Goal: Transaction & Acquisition: Obtain resource

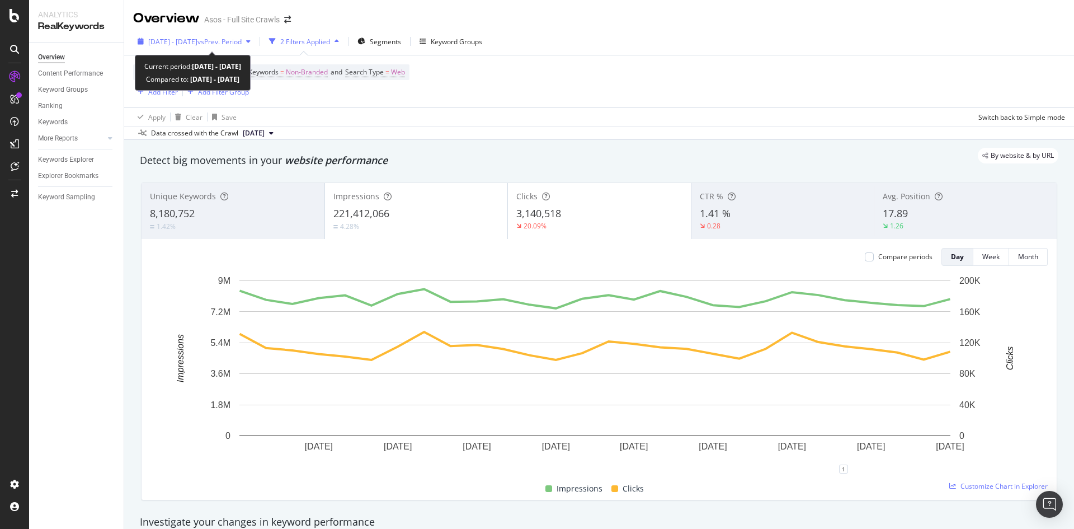
click at [242, 39] on span "vs Prev. Period" at bounding box center [219, 42] width 44 height 10
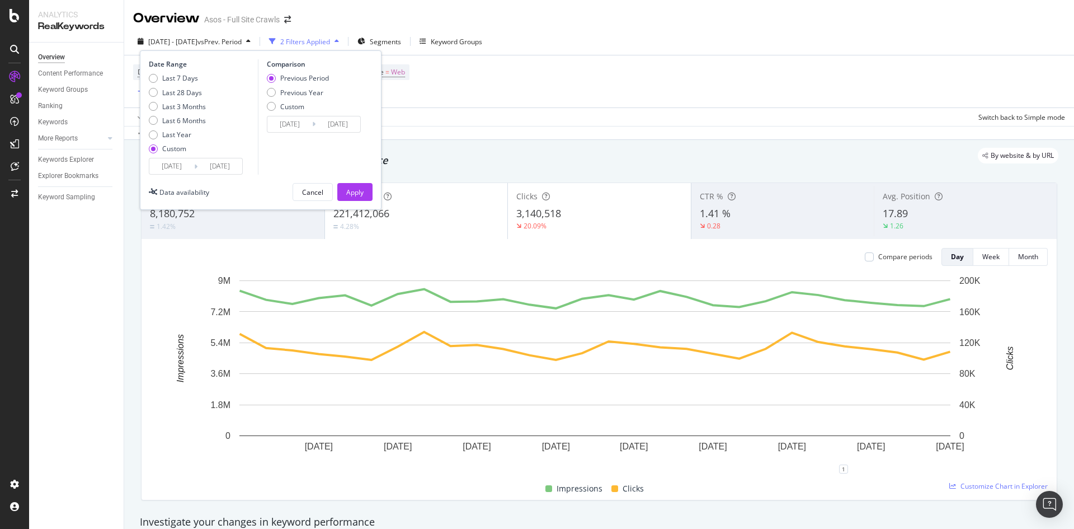
drag, startPoint x: 508, startPoint y: 55, endPoint x: 503, endPoint y: 59, distance: 6.4
click at [507, 58] on div "Device = All and Country = All and Keywords = Non-Branded and Search Type = Web…" at bounding box center [599, 90] width 950 height 71
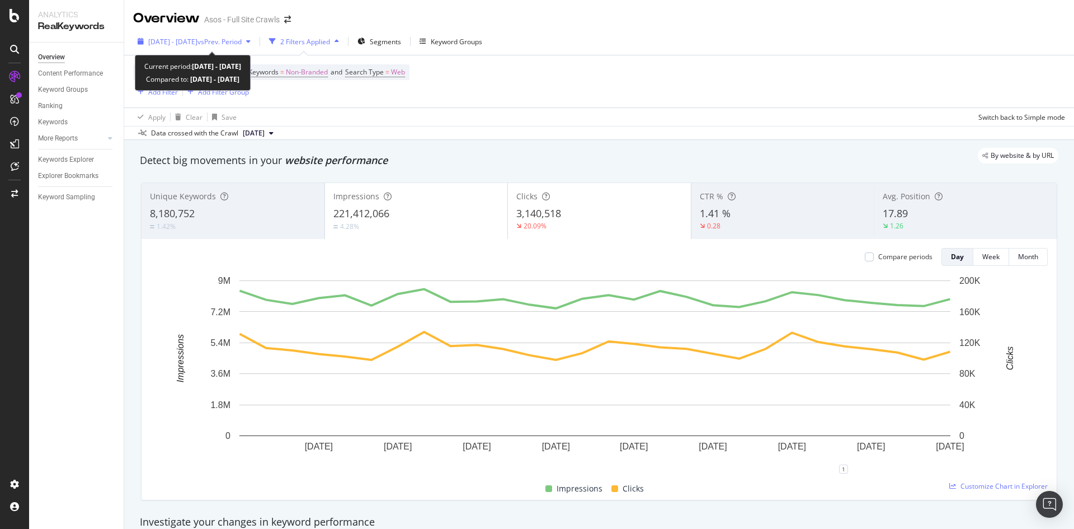
click at [242, 42] on span "vs Prev. Period" at bounding box center [219, 42] width 44 height 10
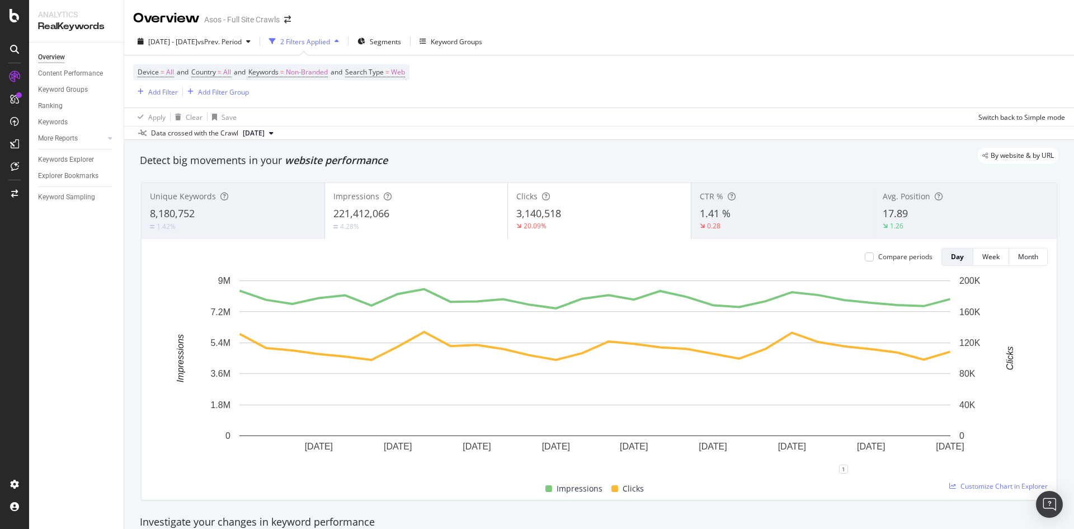
click at [752, 105] on div "Device = All and Country = All and Keywords = Non-Branded and Search Type = Web…" at bounding box center [599, 81] width 932 height 52
click at [74, 173] on div "Explorer Bookmarks" at bounding box center [68, 176] width 60 height 12
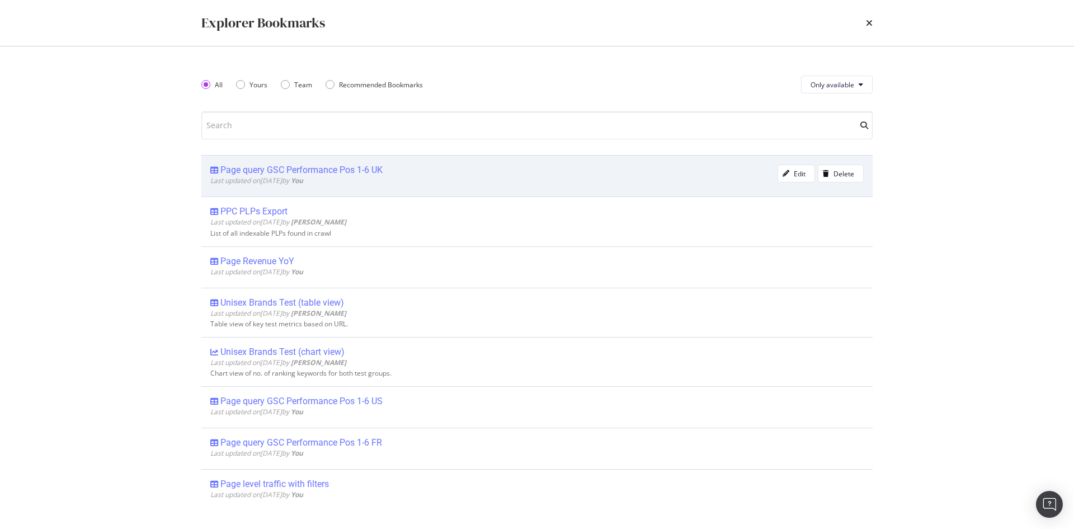
click at [358, 171] on div "Page query GSC Performance Pos 1-6 UK" at bounding box center [301, 169] width 162 height 11
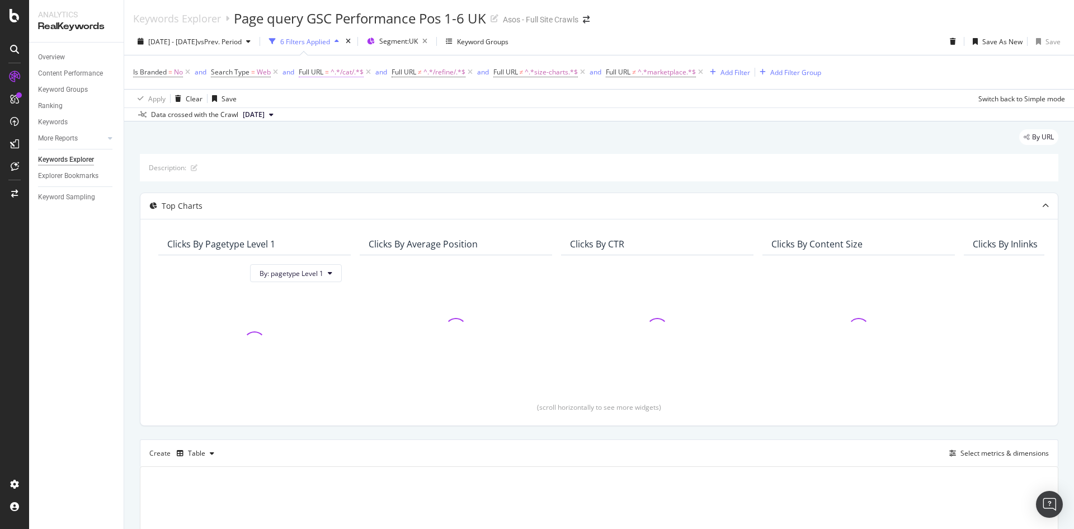
click at [336, 75] on span "^.*/cat/.*$" at bounding box center [347, 72] width 33 height 16
click at [474, 97] on div "Apply Clear Save Switch back to Simple mode" at bounding box center [599, 98] width 950 height 18
click at [427, 73] on span "^.*/refine/.*$" at bounding box center [444, 72] width 42 height 16
click at [436, 100] on span "Doesn't contain" at bounding box center [427, 98] width 49 height 10
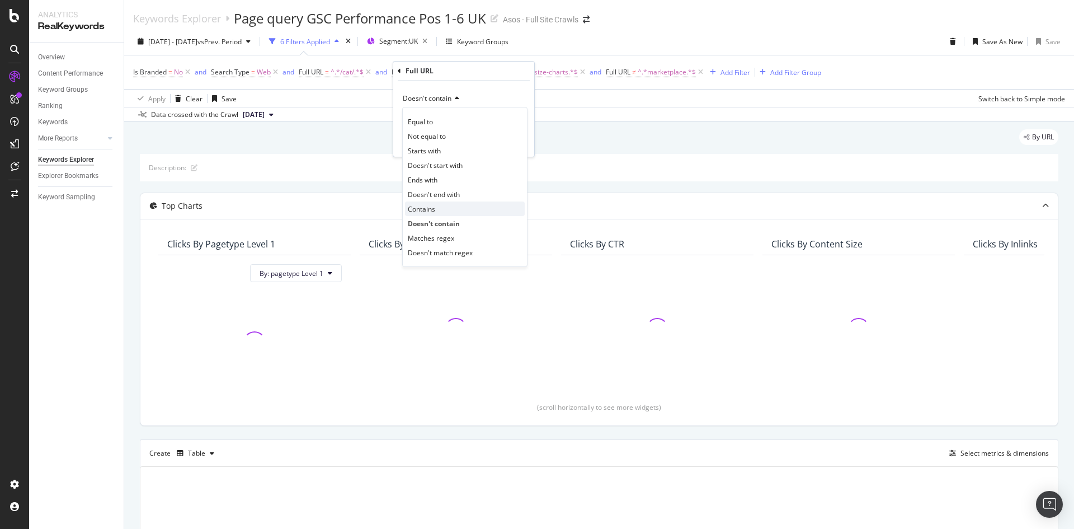
click at [440, 202] on div "Contains" at bounding box center [465, 208] width 120 height 15
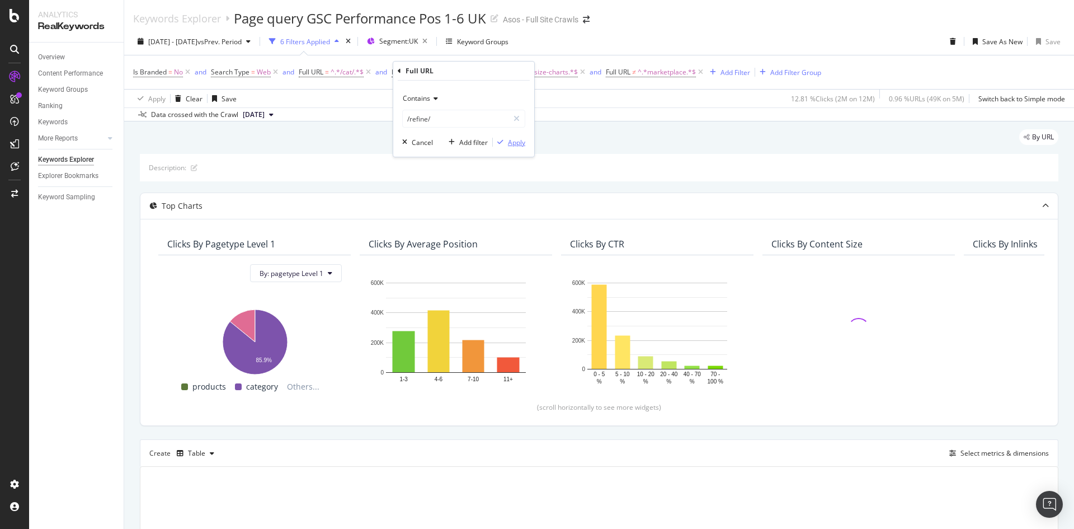
click at [510, 142] on div "Apply" at bounding box center [516, 143] width 17 height 10
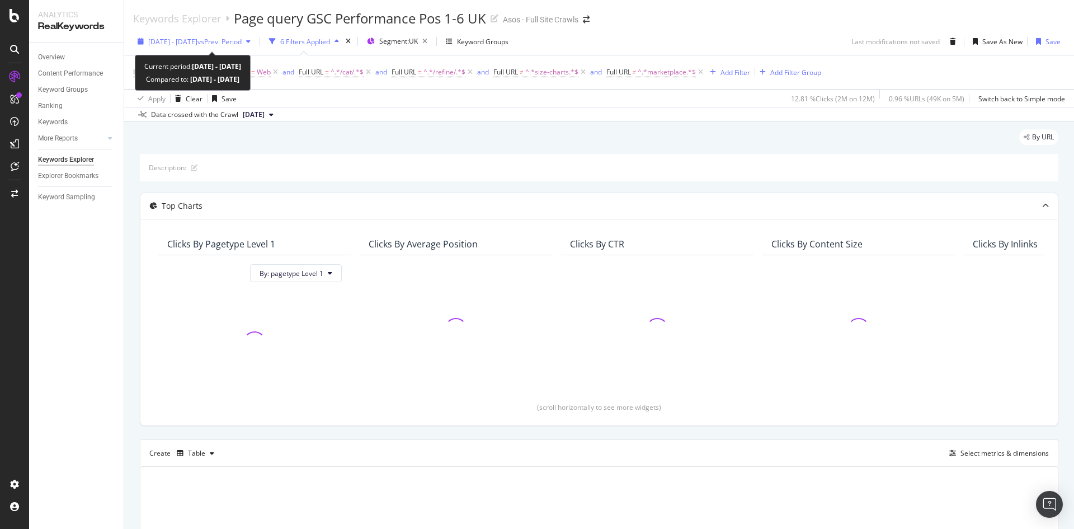
click at [232, 43] on span "vs Prev. Period" at bounding box center [219, 42] width 44 height 10
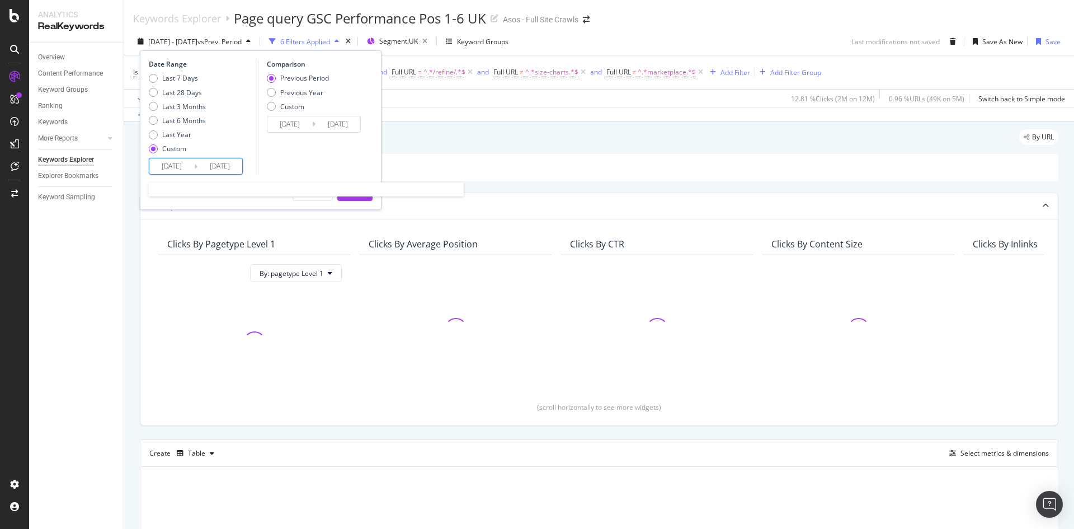
click at [183, 172] on input "[DATE]" at bounding box center [171, 166] width 45 height 16
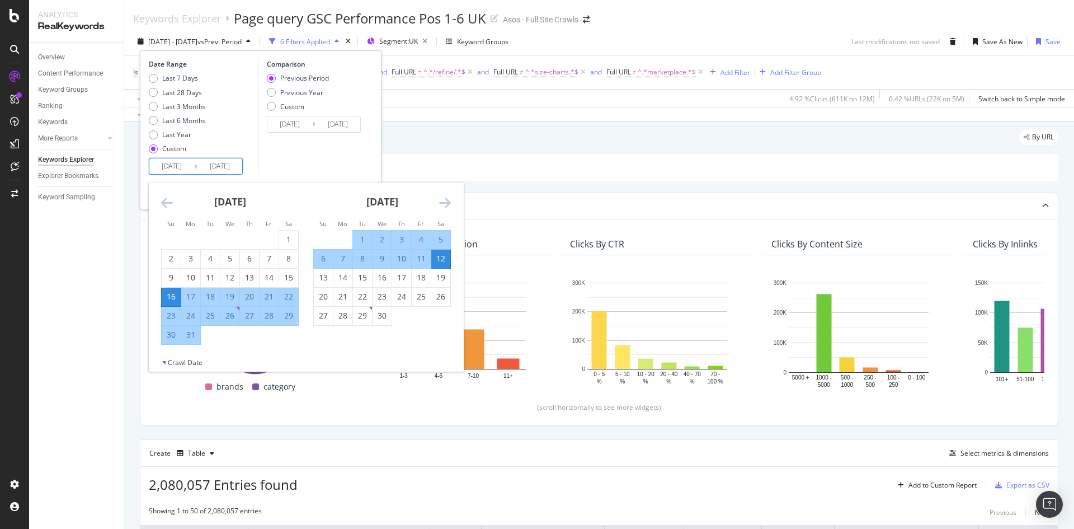
click at [446, 204] on icon "Move forward to switch to the next month." at bounding box center [445, 202] width 12 height 13
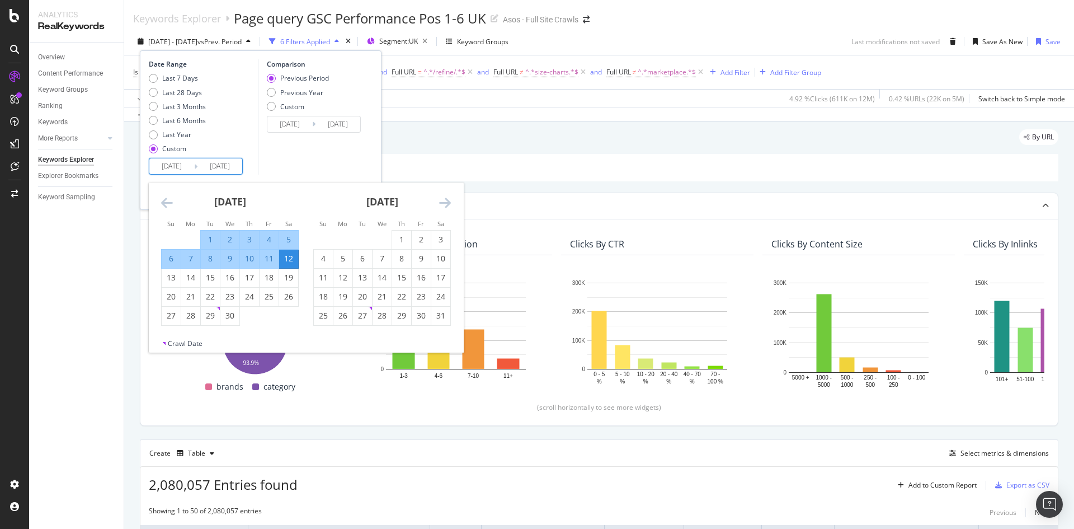
click at [446, 204] on icon "Move forward to switch to the next month." at bounding box center [445, 202] width 12 height 13
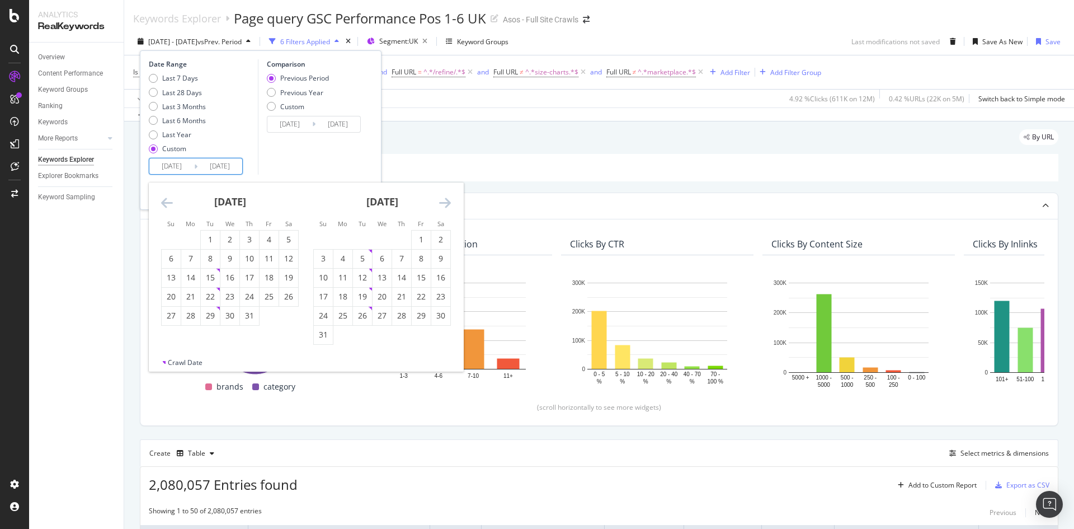
click at [446, 204] on icon "Move forward to switch to the next month." at bounding box center [445, 202] width 12 height 13
click at [179, 164] on input "2025/03/16" at bounding box center [171, 166] width 45 height 16
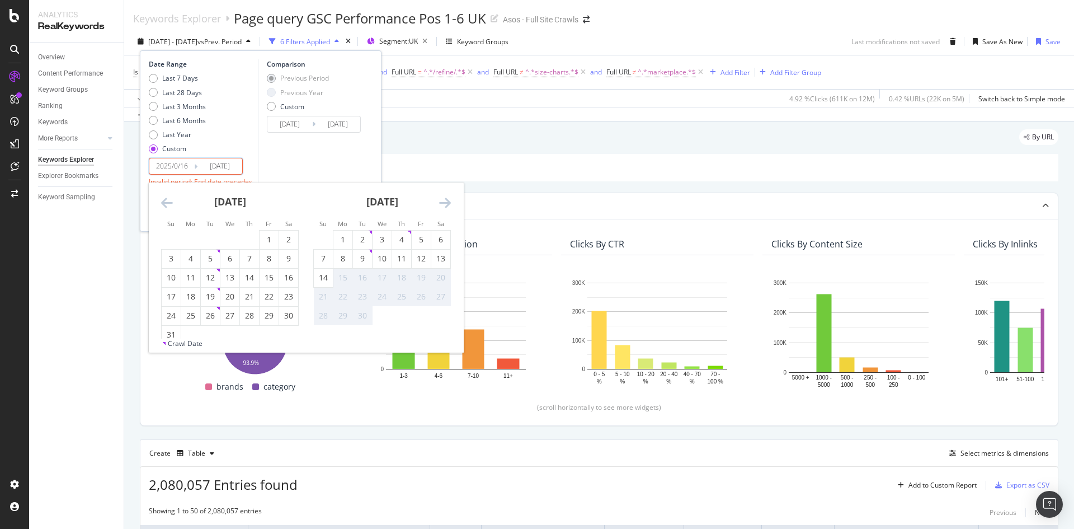
type input "2025/03/16"
click at [190, 167] on input "2025/07/16" at bounding box center [171, 166] width 45 height 16
type input "2025/07/28"
click at [229, 171] on input "2025/04/12" at bounding box center [219, 166] width 45 height 16
click at [448, 201] on icon "Move forward to switch to the next month." at bounding box center [445, 202] width 12 height 13
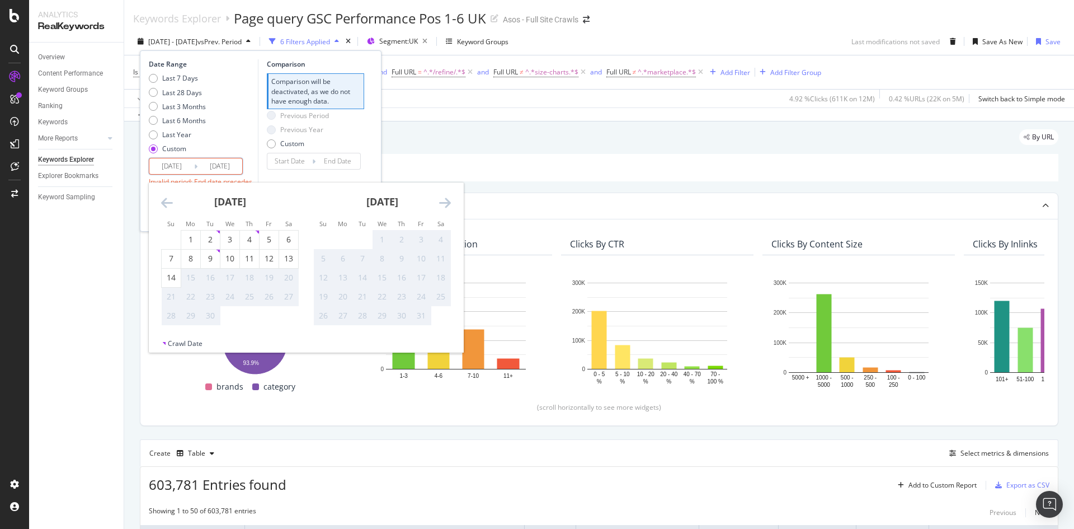
click at [448, 201] on icon "Move forward to switch to the next month." at bounding box center [445, 202] width 12 height 13
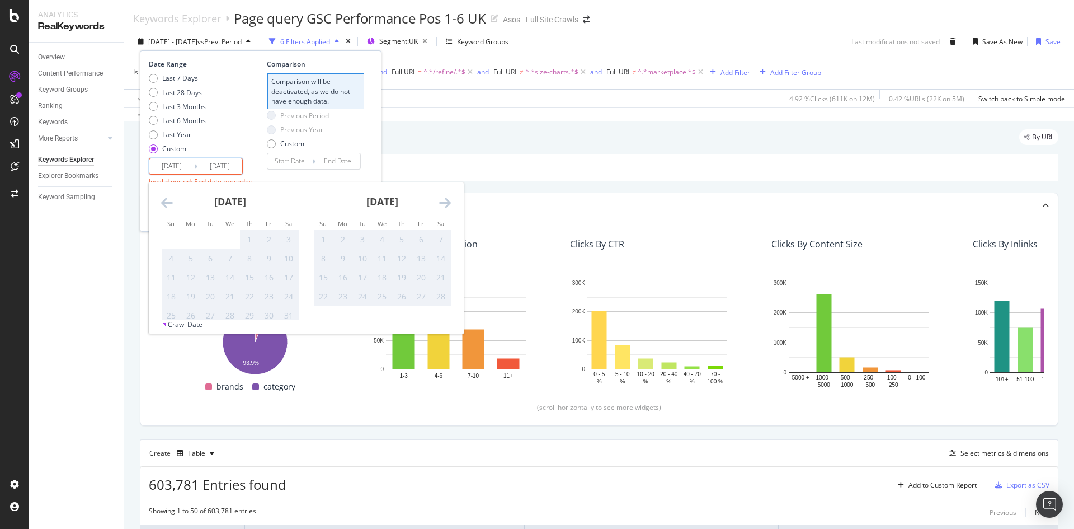
click at [158, 199] on div "January 2026 1 2 3 4 5 6 7 8 9 10 11 12 13 14 15 16 17 18 19 20 21 22 23 24 25 …" at bounding box center [230, 253] width 152 height 143
click at [165, 201] on icon "Move backward to switch to the previous month." at bounding box center [167, 202] width 12 height 13
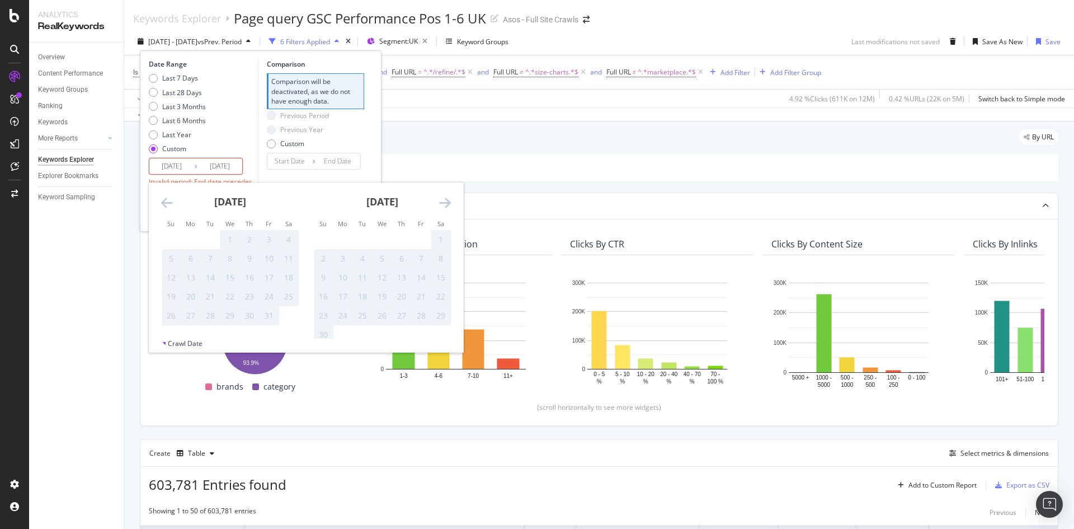
click at [165, 201] on icon "Move backward to switch to the previous month." at bounding box center [167, 202] width 12 height 13
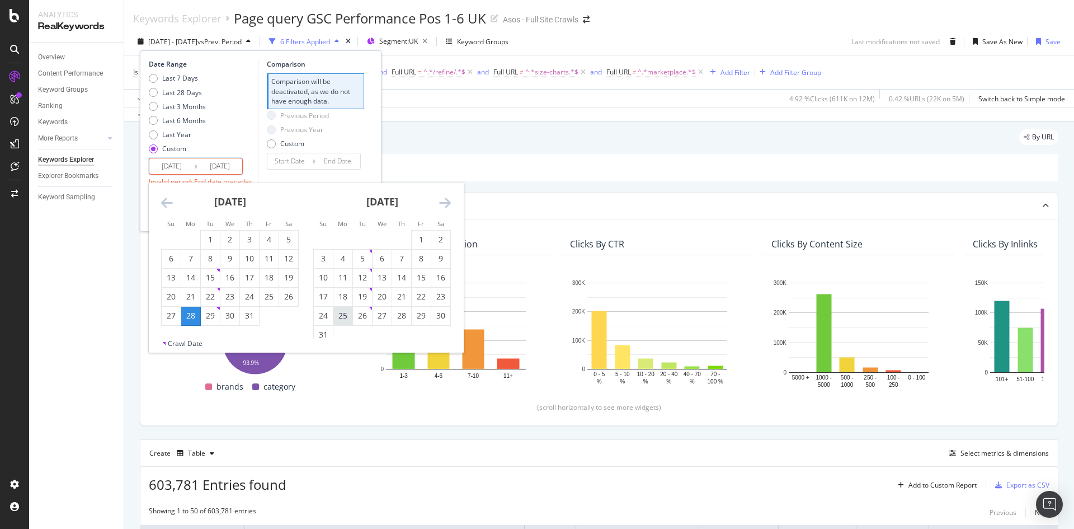
click at [340, 317] on div "25" at bounding box center [342, 315] width 19 height 11
type input "[DATE]"
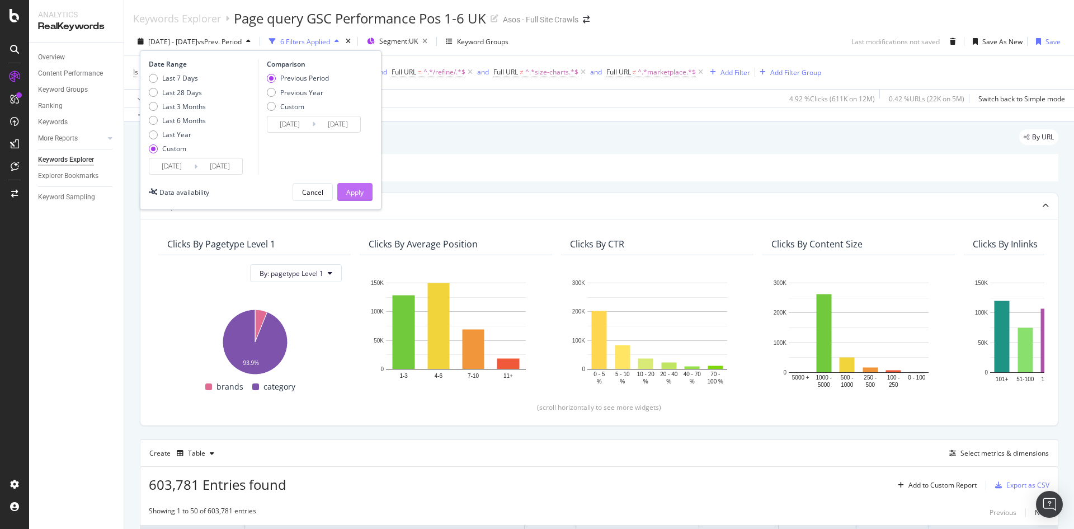
click at [354, 191] on div "Apply" at bounding box center [354, 192] width 17 height 10
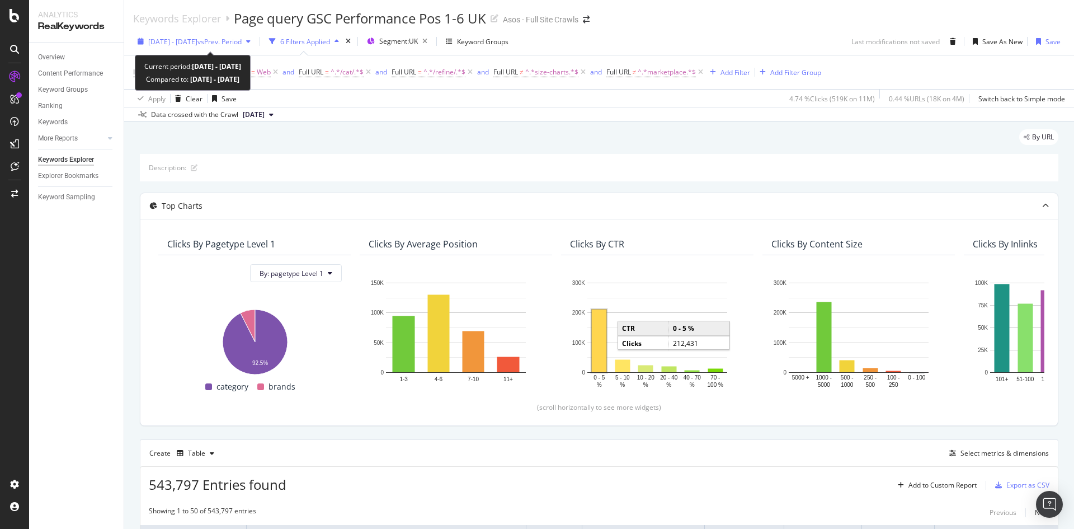
click at [174, 45] on span "[DATE] - [DATE]" at bounding box center [172, 42] width 49 height 10
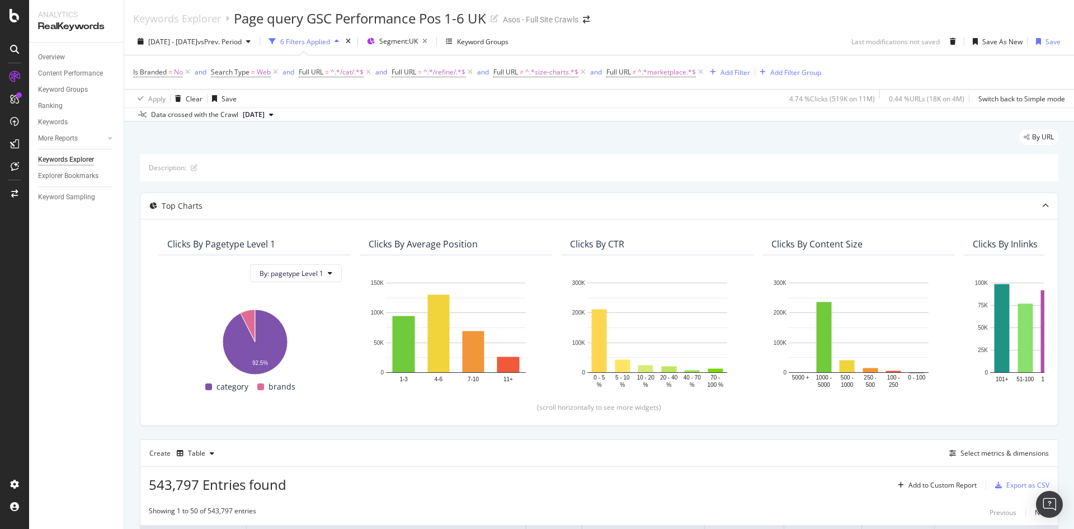
click at [441, 109] on div "Data crossed with the Crawl 2025 Aug. 19th" at bounding box center [599, 113] width 950 height 13
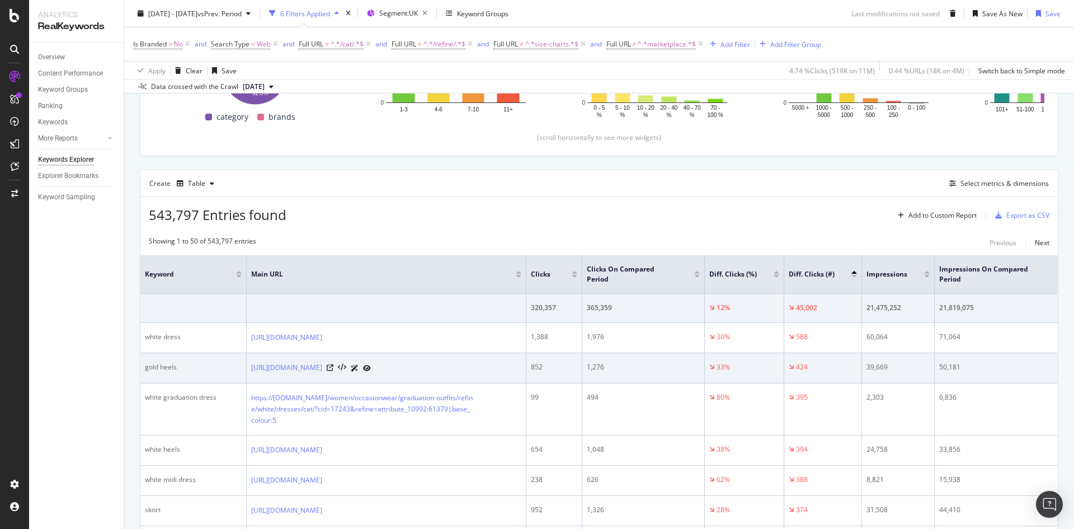
scroll to position [280, 0]
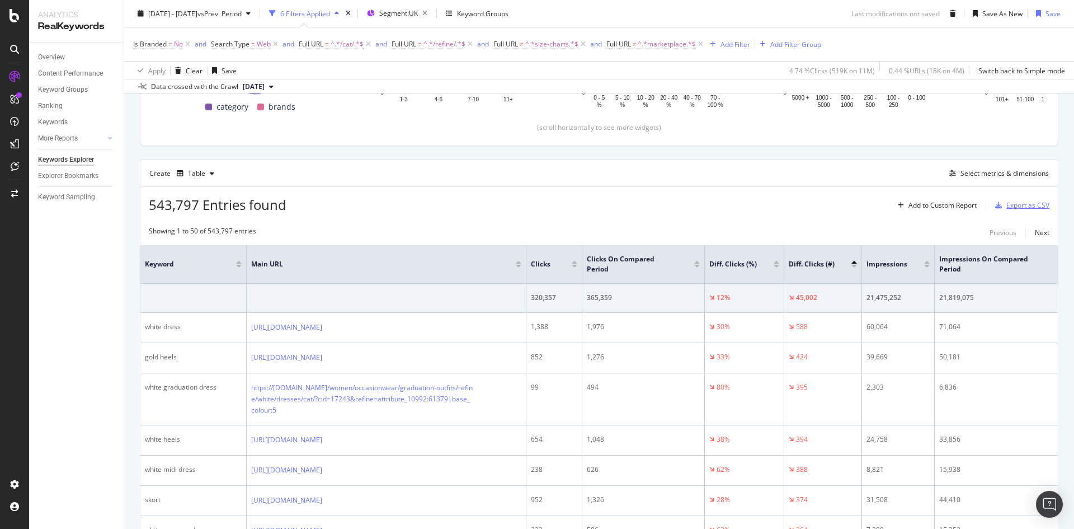
click at [1006, 203] on div "Export as CSV" at bounding box center [1027, 205] width 43 height 10
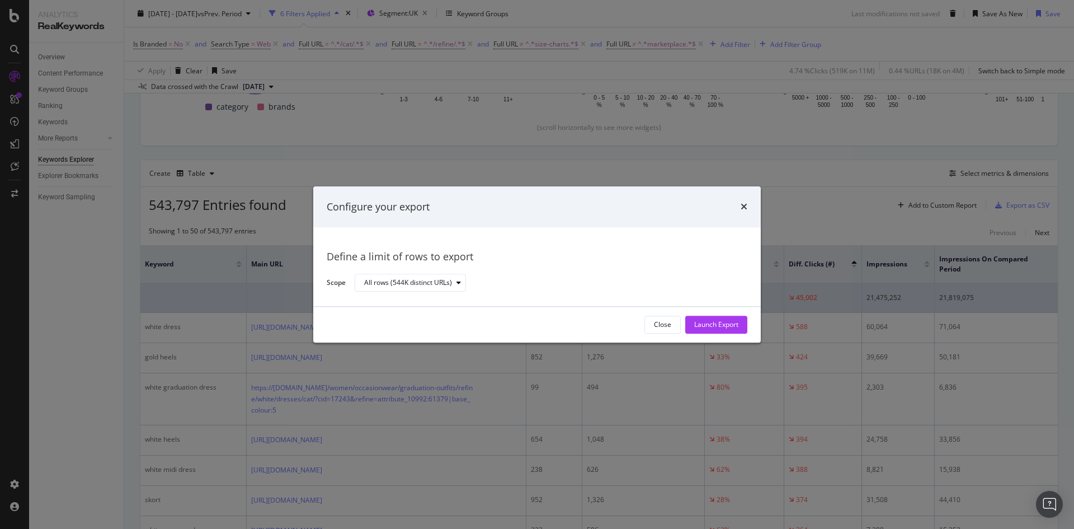
click at [723, 318] on div "Launch Export" at bounding box center [716, 324] width 44 height 17
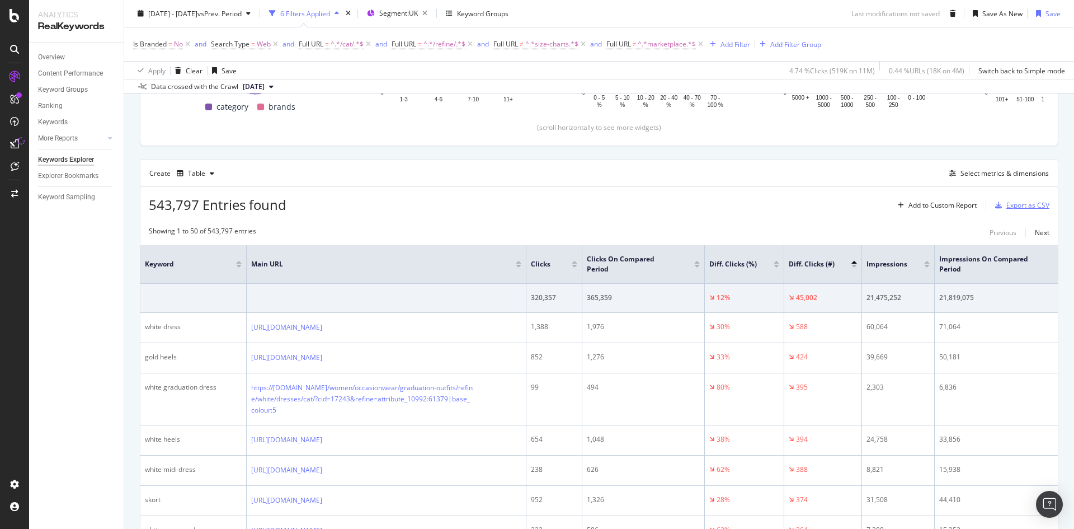
click at [1007, 207] on div "Export as CSV" at bounding box center [1027, 205] width 43 height 10
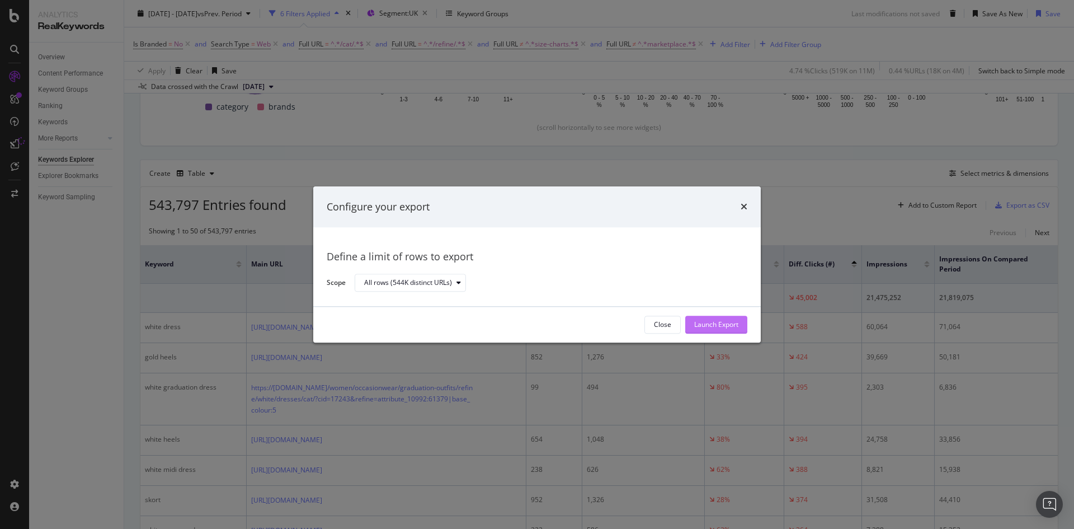
click at [704, 319] on div "Launch Export" at bounding box center [716, 324] width 44 height 17
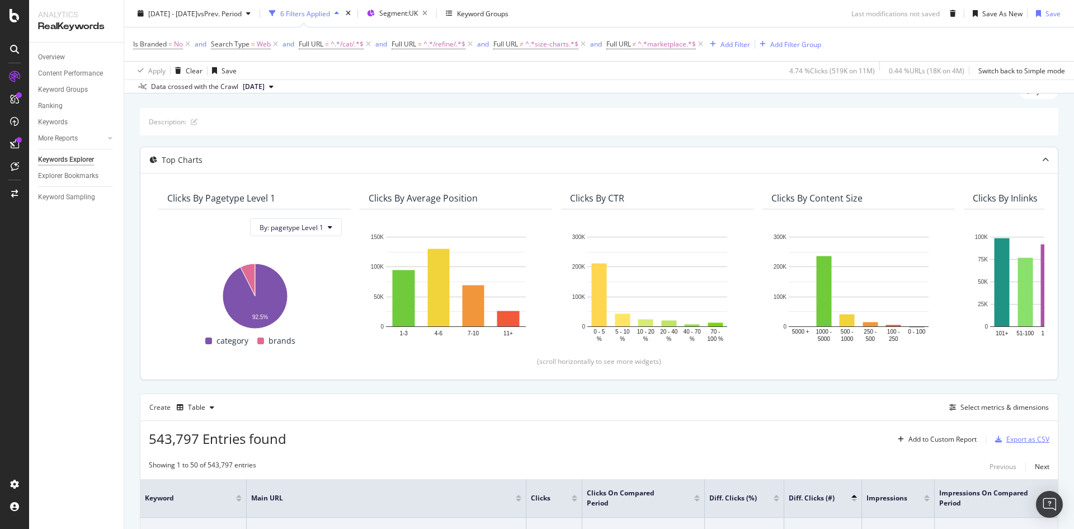
scroll to position [0, 0]
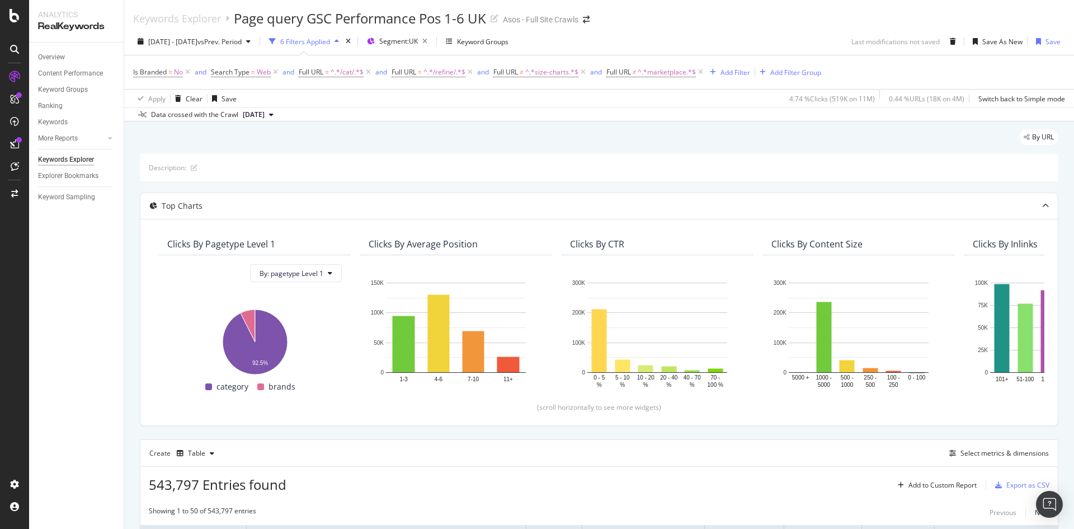
click at [382, 163] on div "Description:" at bounding box center [599, 167] width 919 height 27
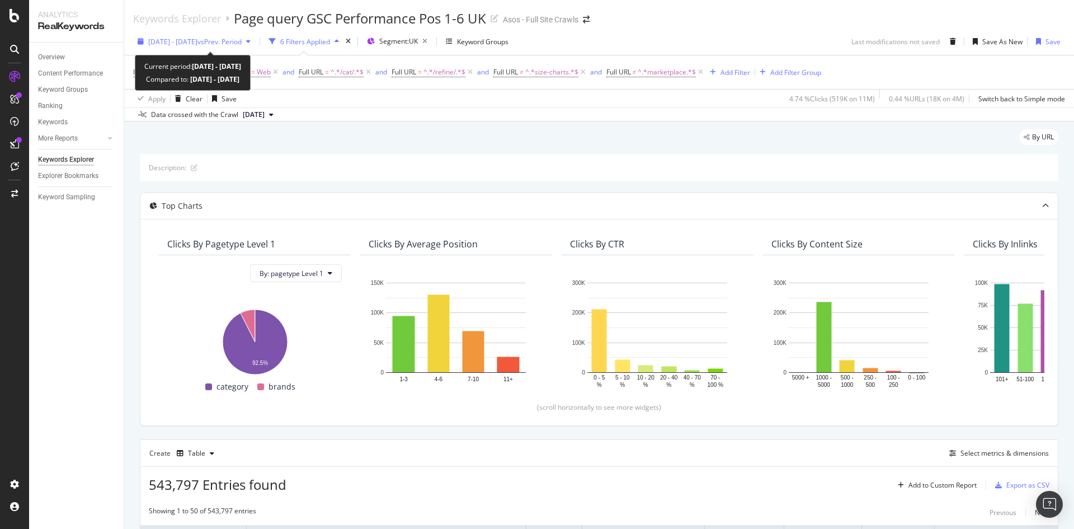
click at [169, 37] on span "[DATE] - [DATE]" at bounding box center [172, 42] width 49 height 10
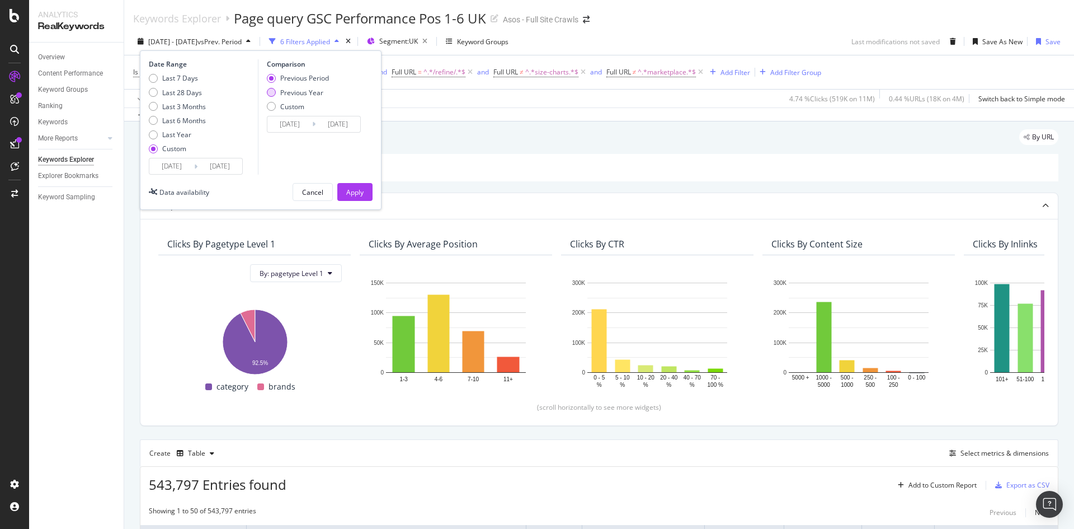
click at [281, 92] on div "Previous Year" at bounding box center [301, 93] width 43 height 10
type input "[DATE]"
drag, startPoint x: 349, startPoint y: 191, endPoint x: 746, endPoint y: 222, distance: 398.9
click at [350, 191] on div "Apply" at bounding box center [354, 192] width 17 height 10
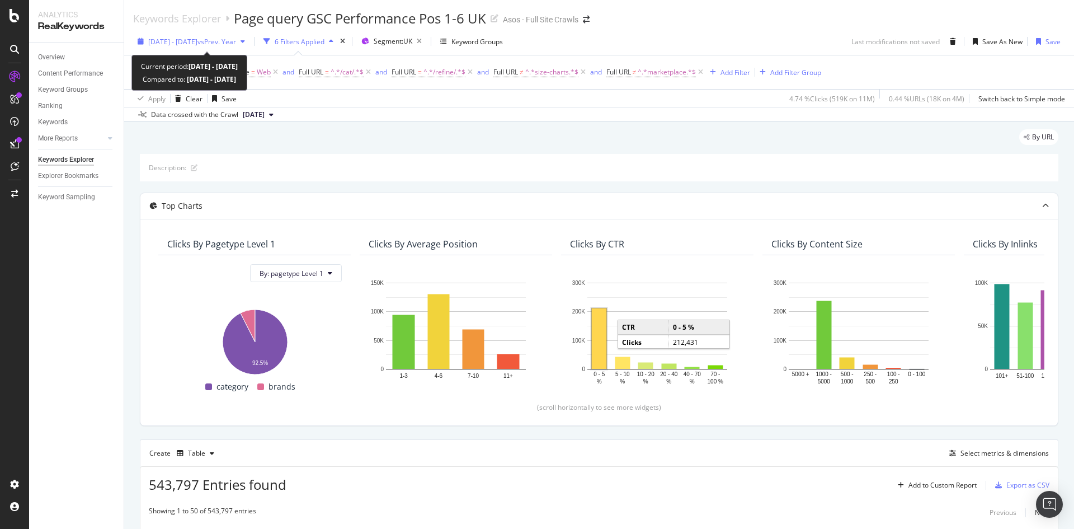
click at [236, 39] on span "vs Prev. Year" at bounding box center [216, 42] width 39 height 10
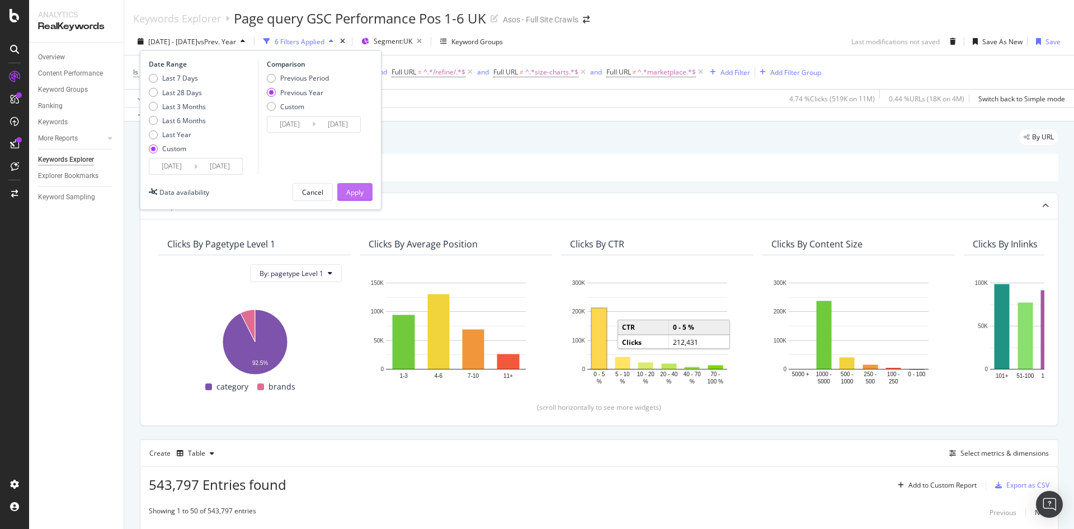
click at [346, 190] on div "Apply" at bounding box center [354, 192] width 17 height 10
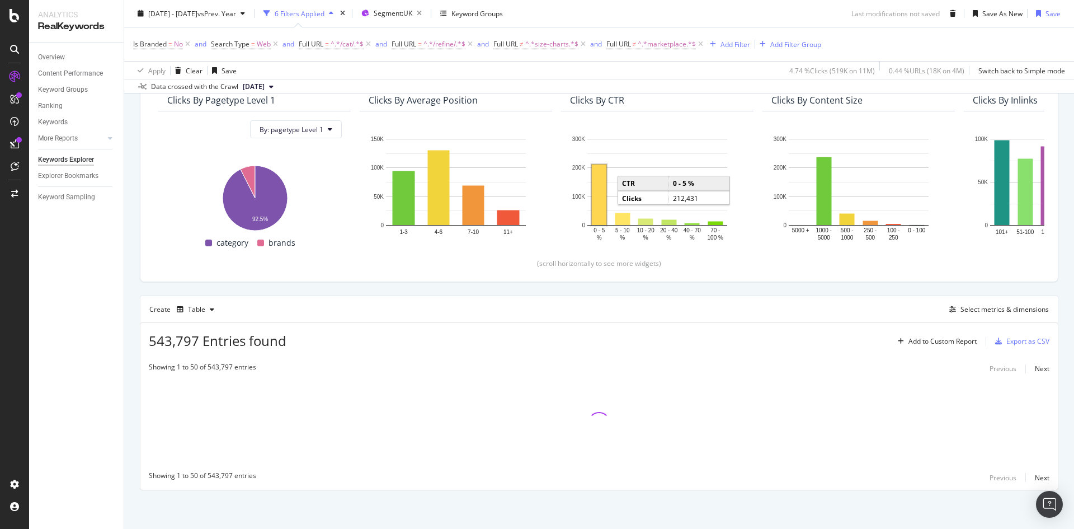
scroll to position [144, 0]
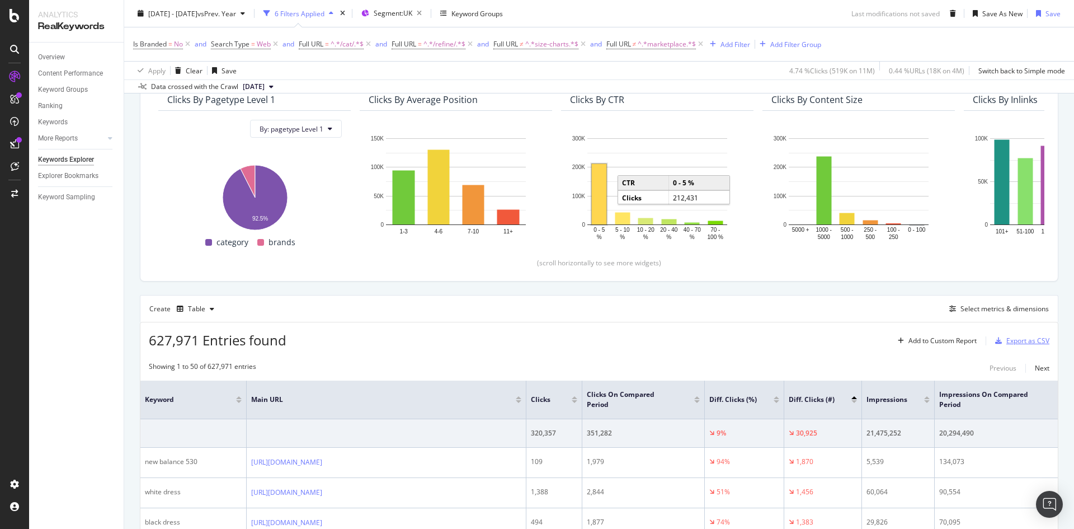
click at [1026, 339] on div "Export as CSV" at bounding box center [1027, 341] width 43 height 10
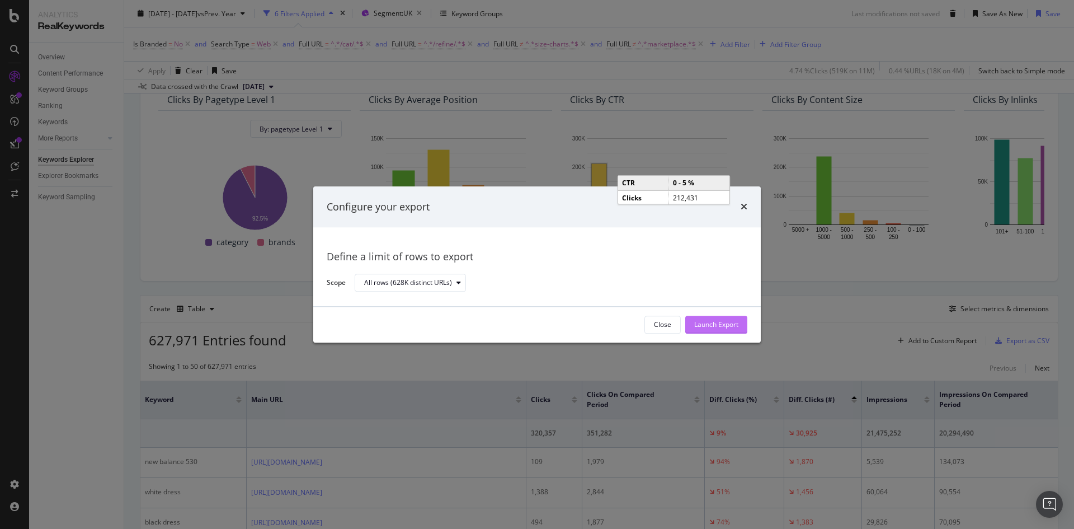
click at [724, 320] on div "Launch Export" at bounding box center [716, 325] width 44 height 10
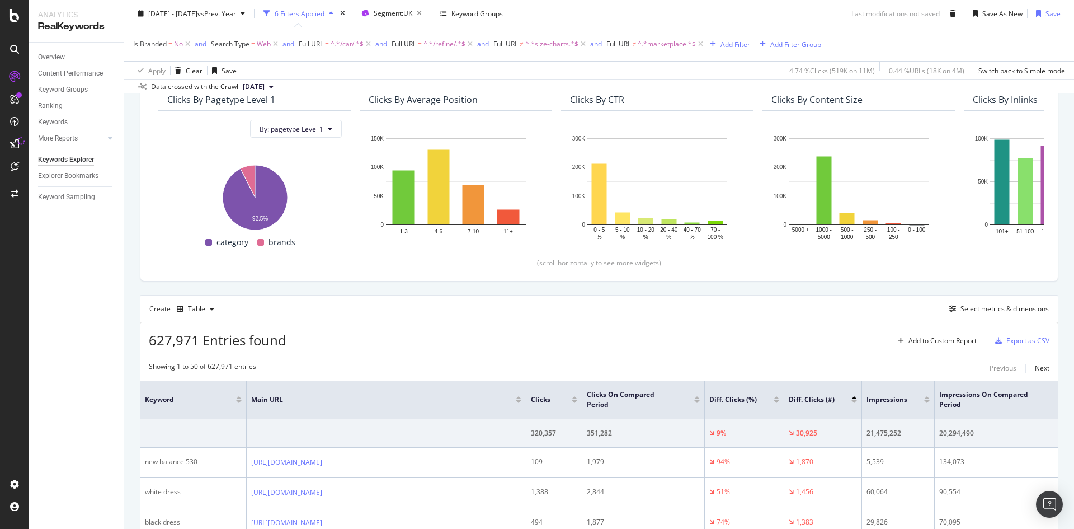
click at [1007, 334] on div "Export as CSV" at bounding box center [1020, 340] width 59 height 17
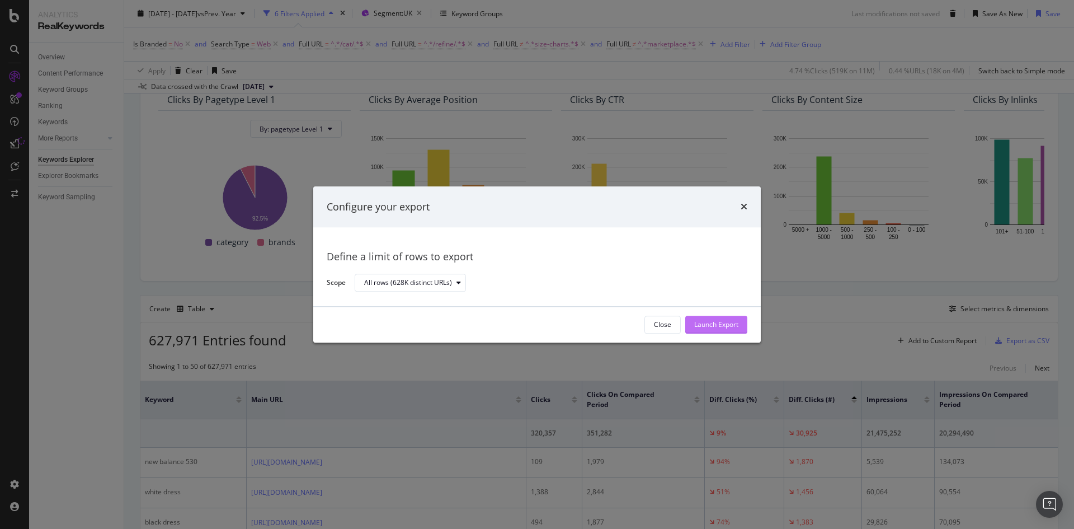
click at [718, 327] on div "Launch Export" at bounding box center [716, 325] width 44 height 10
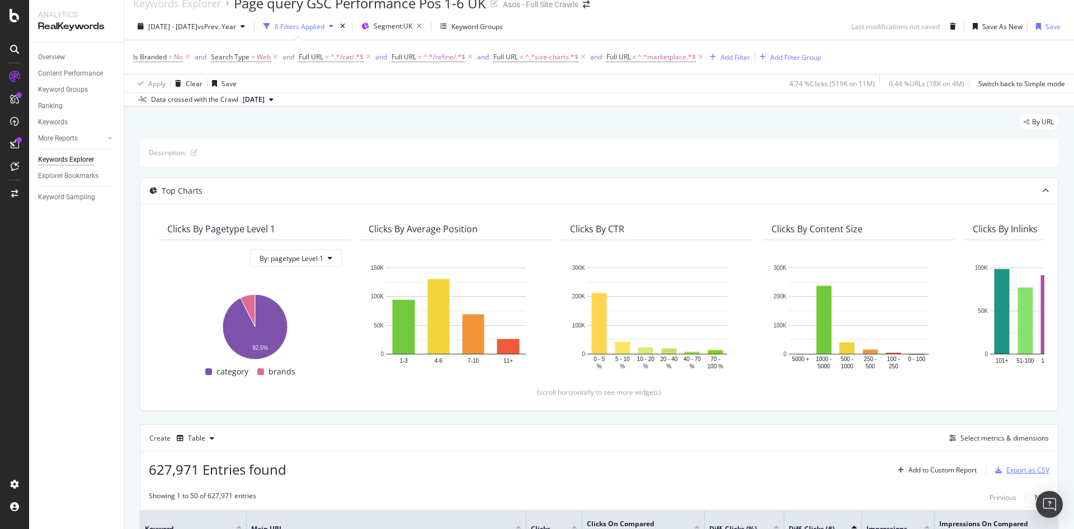
scroll to position [0, 0]
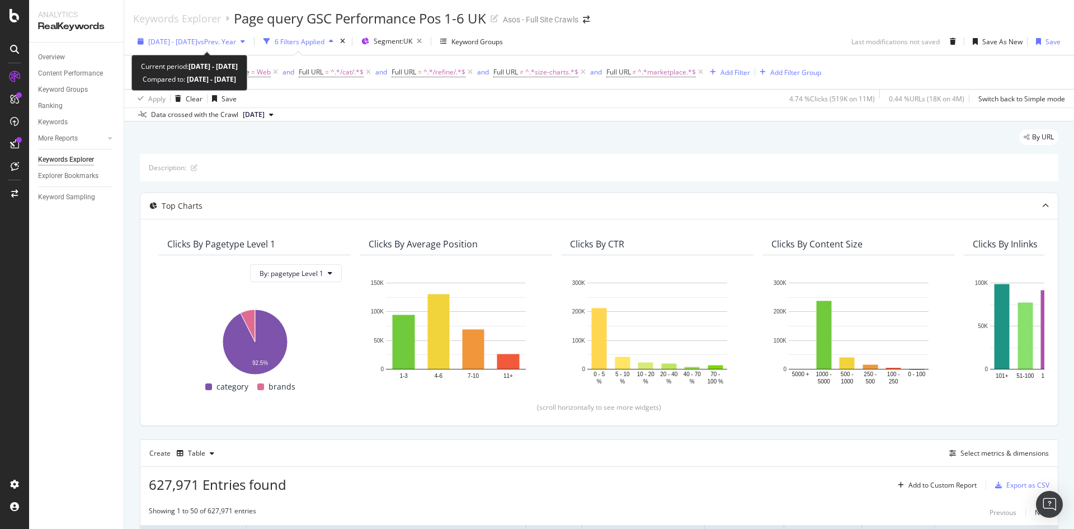
click at [234, 41] on span "vs Prev. Year" at bounding box center [216, 42] width 39 height 10
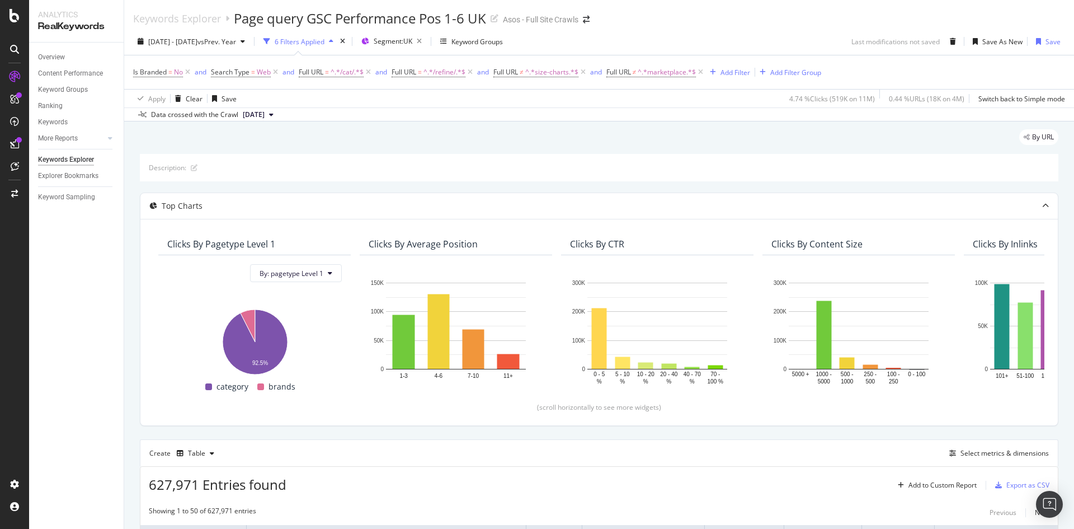
click at [754, 144] on div "By URL" at bounding box center [599, 141] width 919 height 25
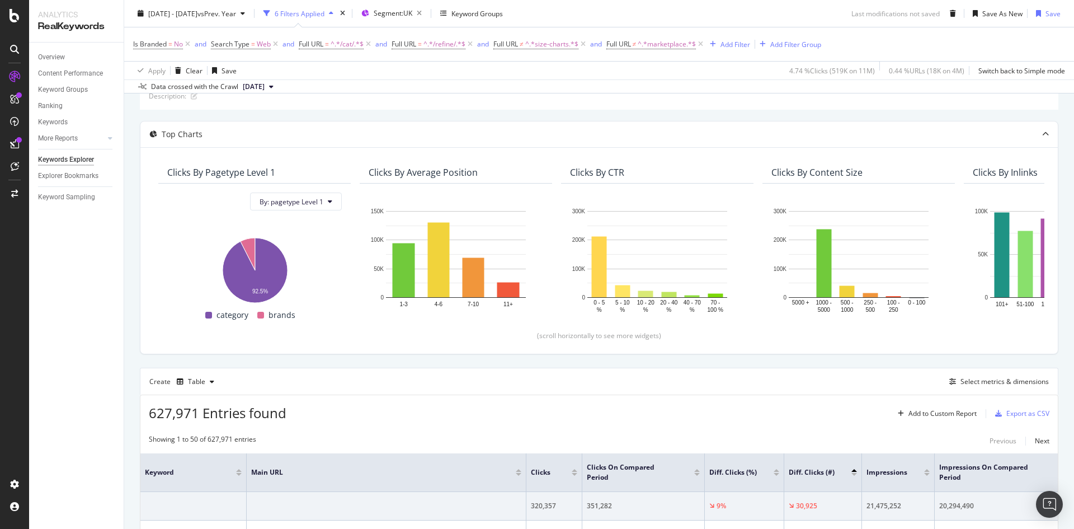
scroll to position [224, 0]
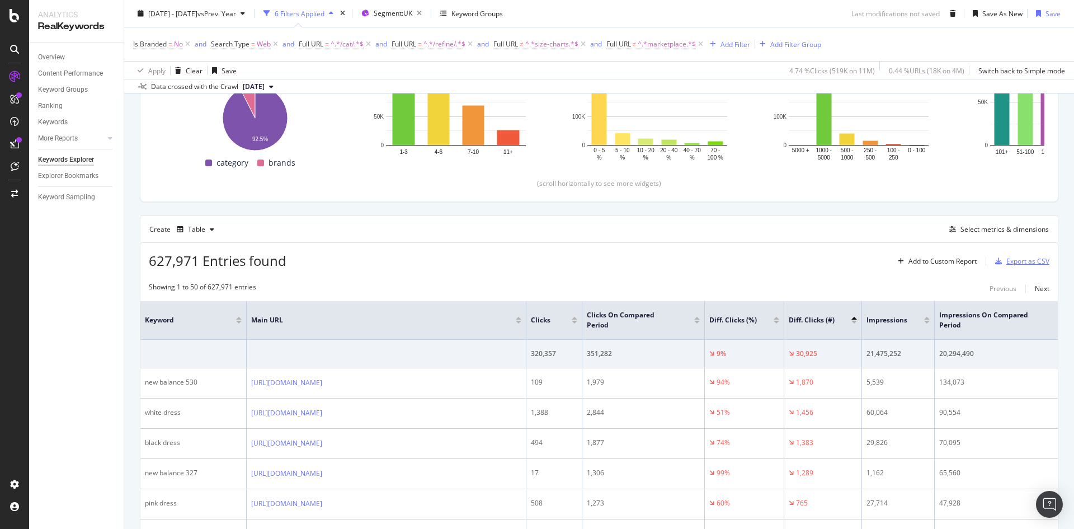
click at [1011, 265] on div "Export as CSV" at bounding box center [1027, 261] width 43 height 10
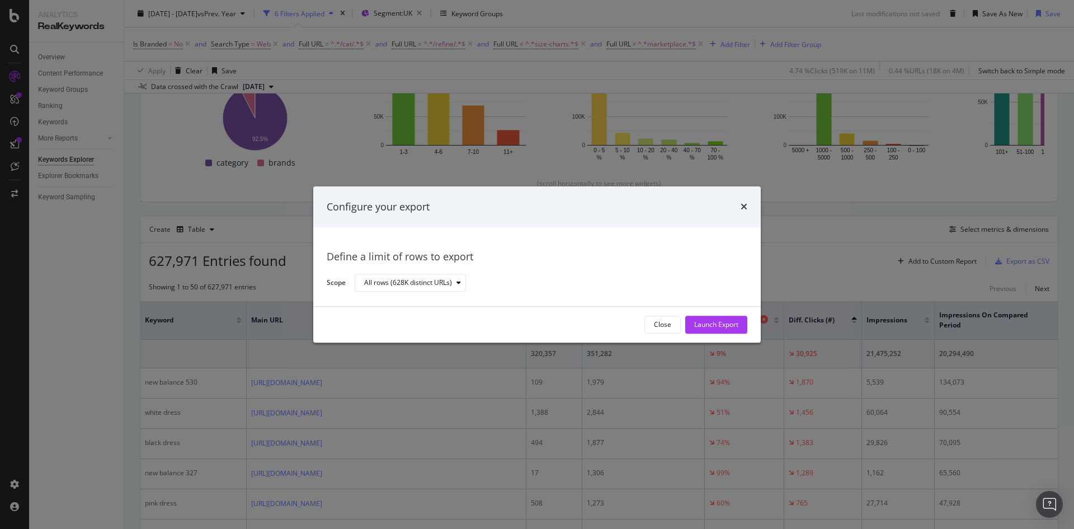
drag, startPoint x: 700, startPoint y: 328, endPoint x: 716, endPoint y: 322, distance: 17.0
click at [701, 328] on div "Launch Export" at bounding box center [716, 325] width 44 height 10
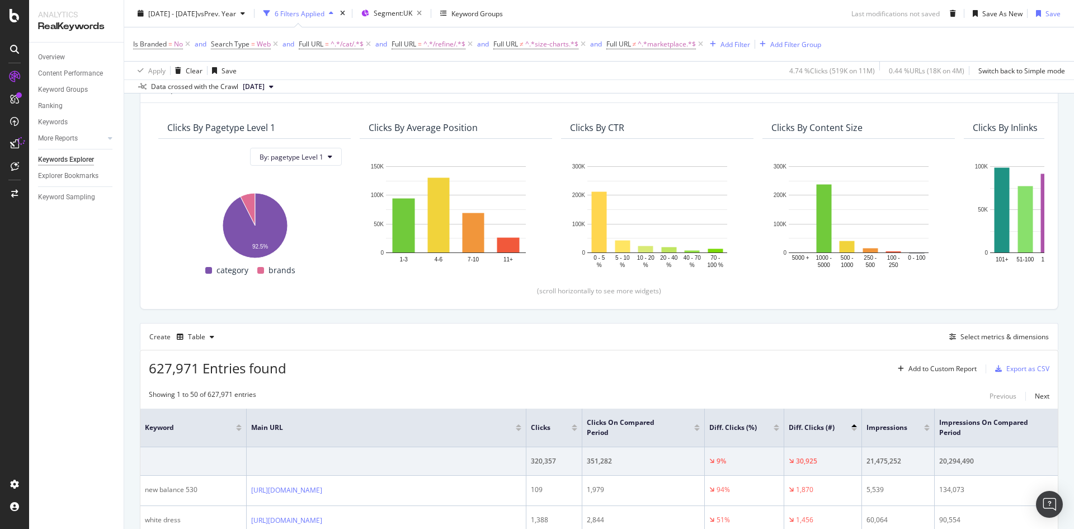
scroll to position [280, 0]
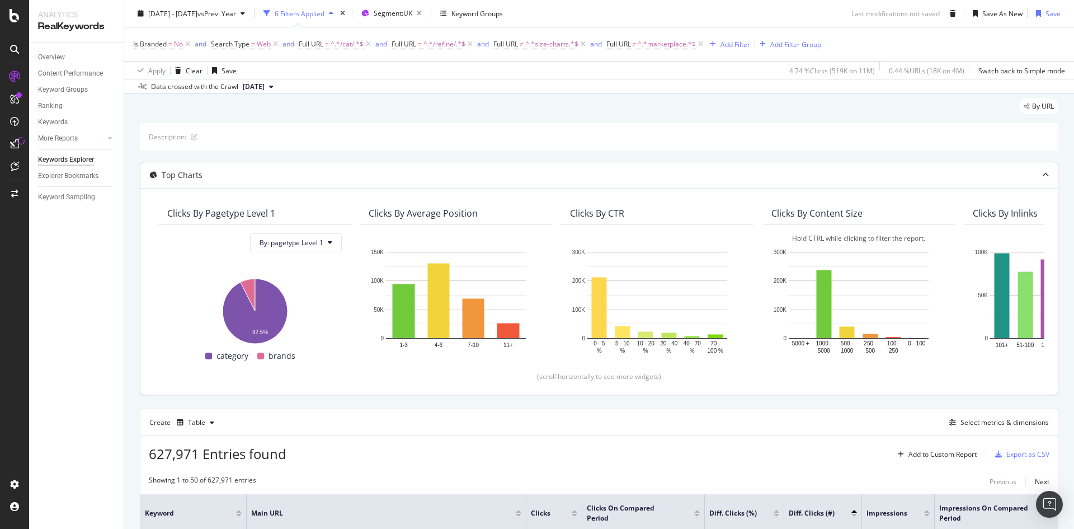
scroll to position [56, 0]
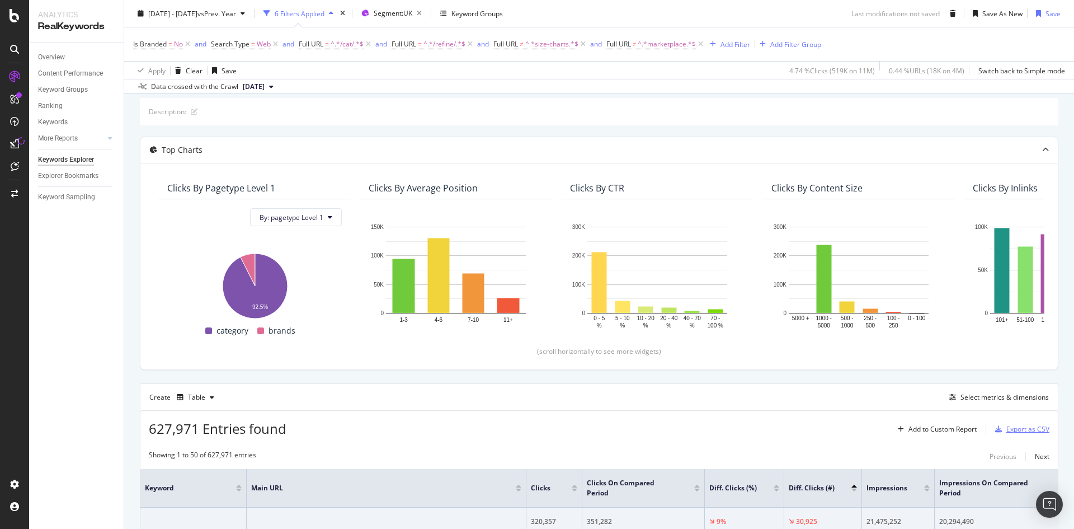
click at [1032, 425] on div "Export as CSV" at bounding box center [1027, 429] width 43 height 10
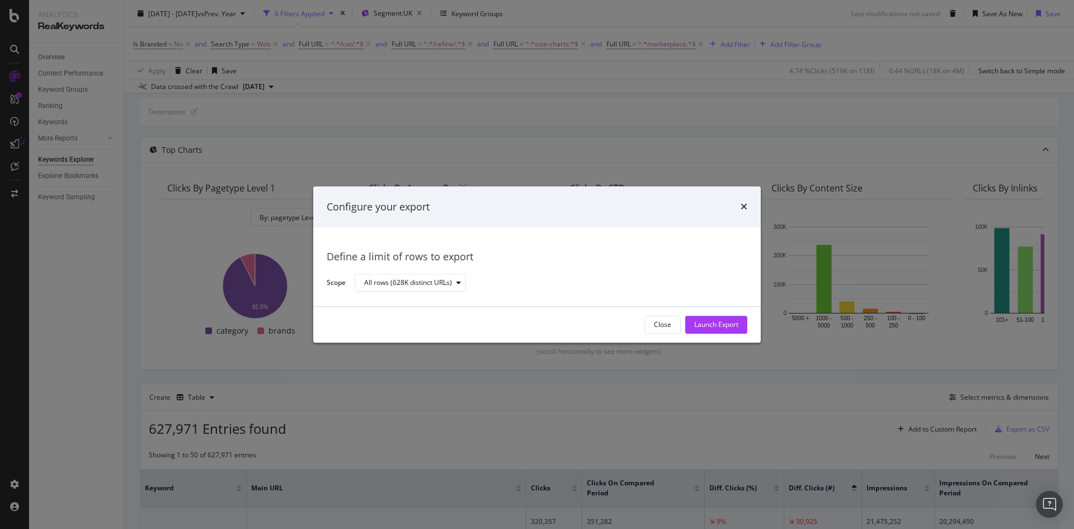
click at [993, 348] on div "Configure your export Define a limit of rows to export Scope All rows (628K dis…" at bounding box center [537, 264] width 1074 height 529
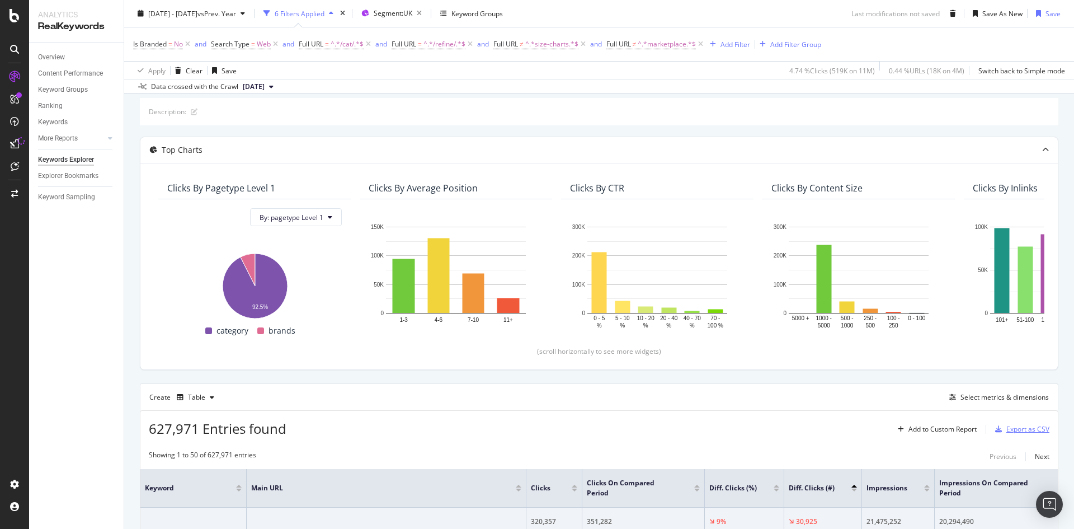
click at [1024, 433] on div "Export as CSV" at bounding box center [1027, 429] width 43 height 10
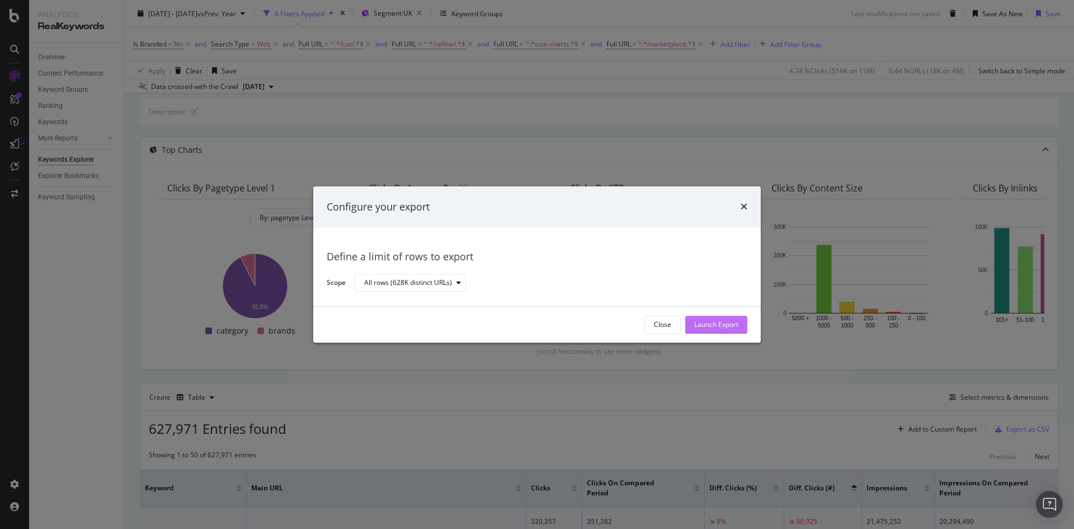
click at [712, 328] on div "Launch Export" at bounding box center [716, 325] width 44 height 10
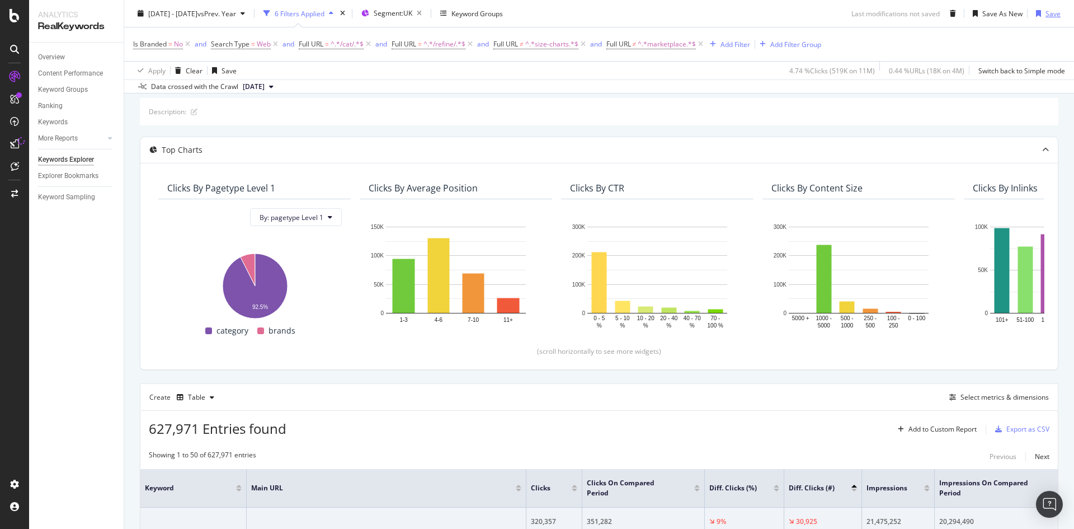
click at [1046, 17] on div "Save" at bounding box center [1053, 13] width 15 height 10
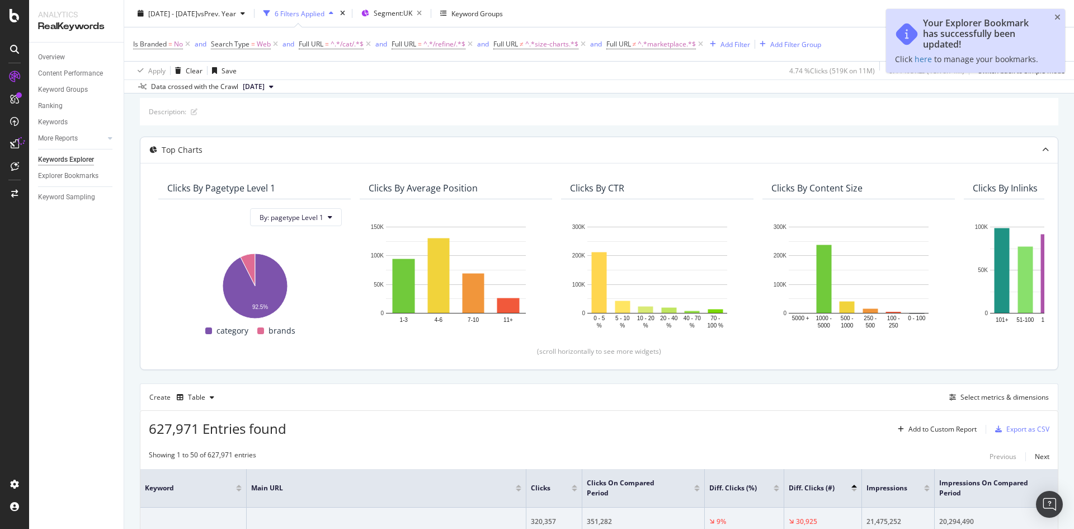
scroll to position [0, 0]
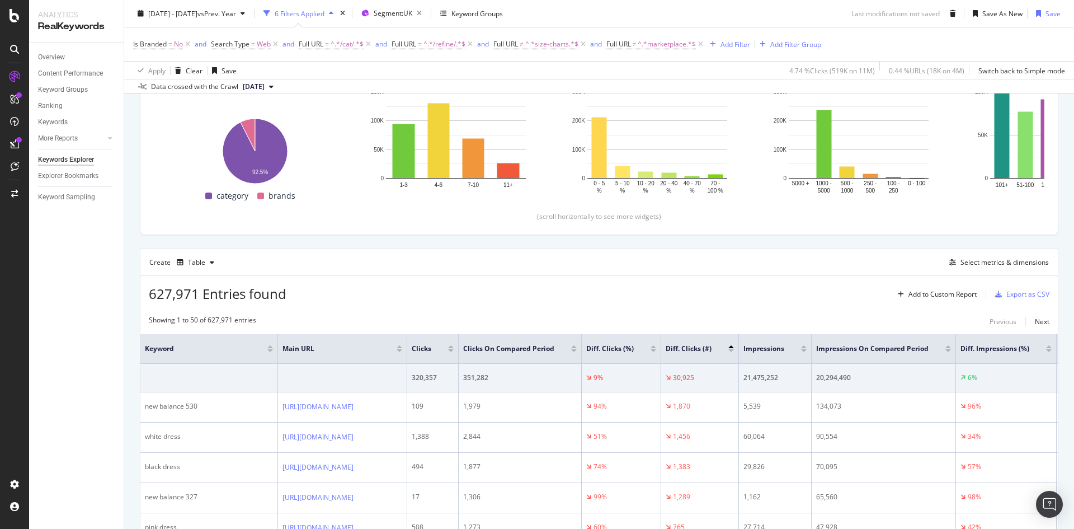
scroll to position [168, 0]
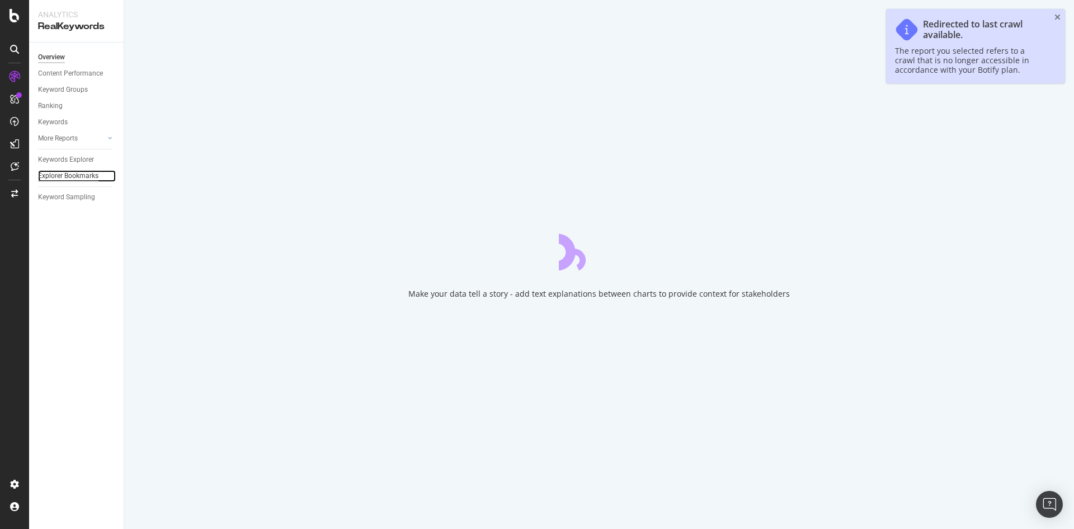
click at [77, 176] on div "Explorer Bookmarks" at bounding box center [68, 176] width 60 height 12
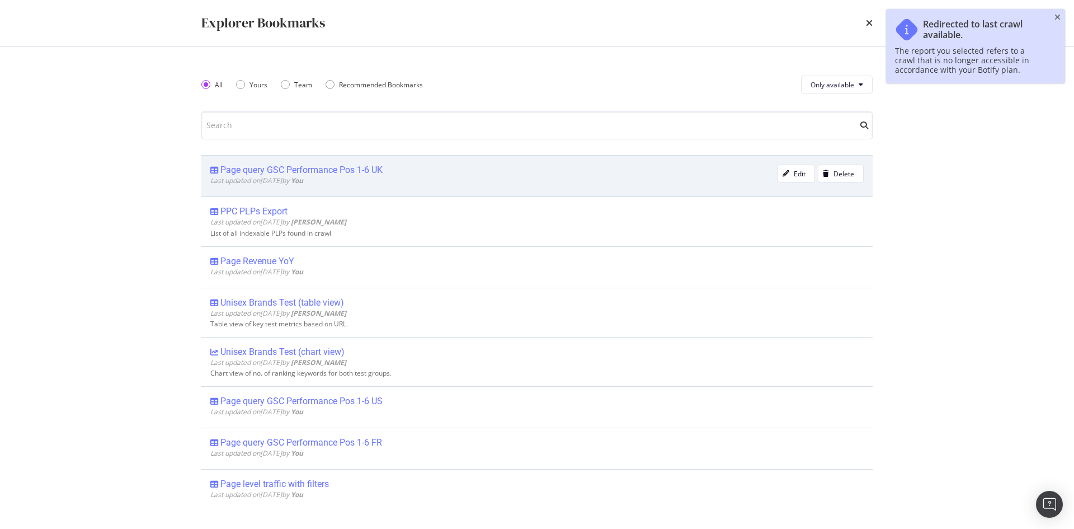
click at [322, 167] on div "Page query GSC Performance Pos 1-6 UK" at bounding box center [301, 169] width 162 height 11
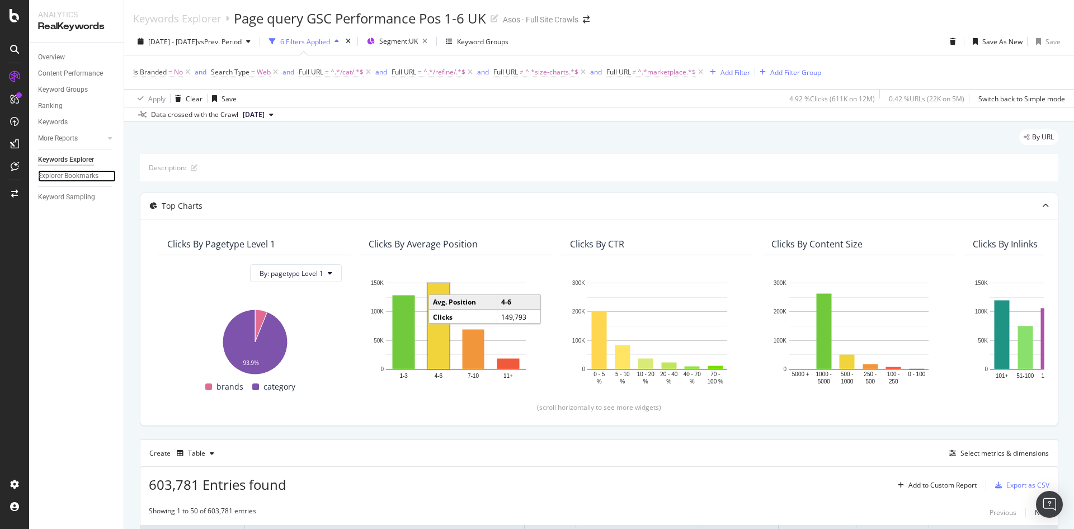
scroll to position [168, 0]
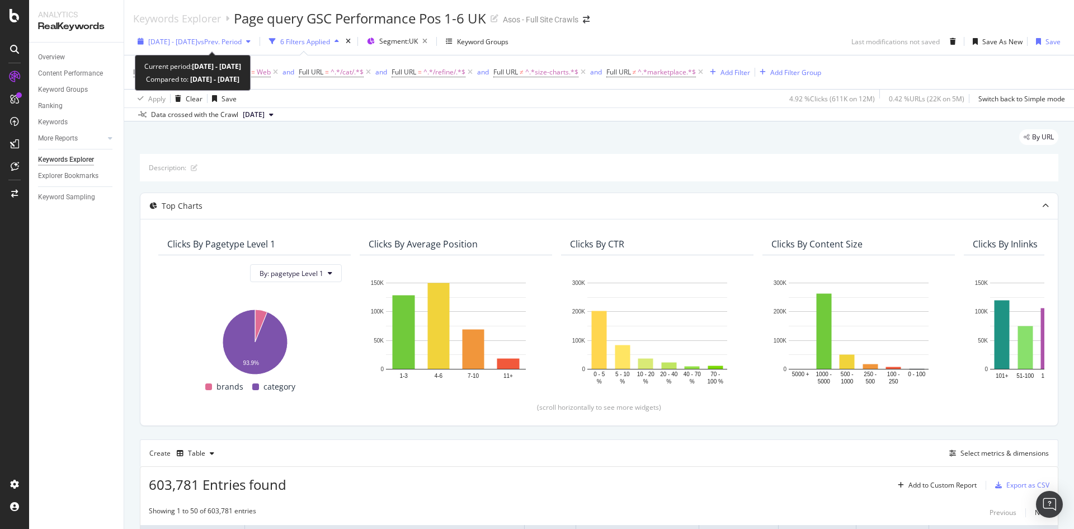
click at [197, 44] on span "[DATE] - [DATE]" at bounding box center [172, 42] width 49 height 10
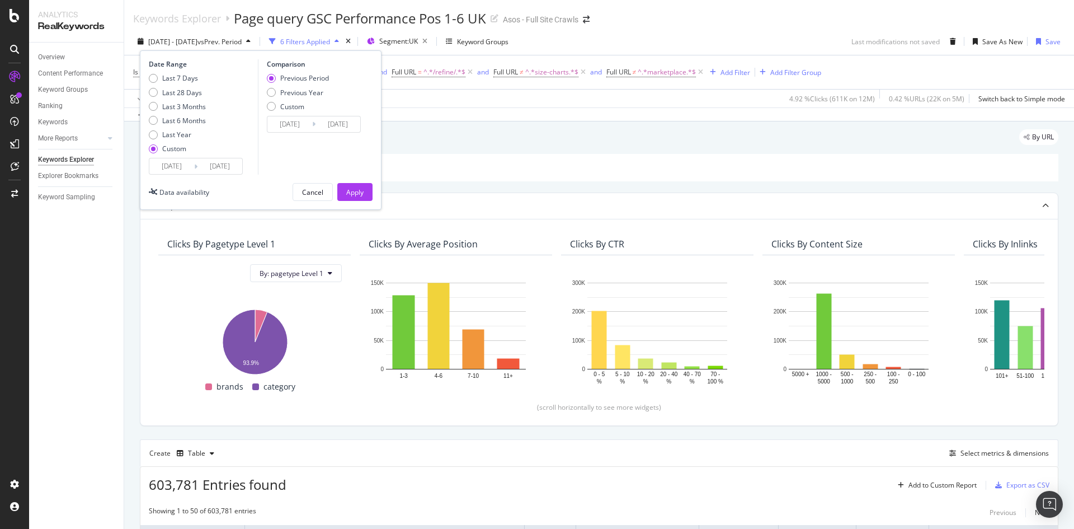
click at [178, 167] on input "2025/03/16" at bounding box center [171, 166] width 45 height 16
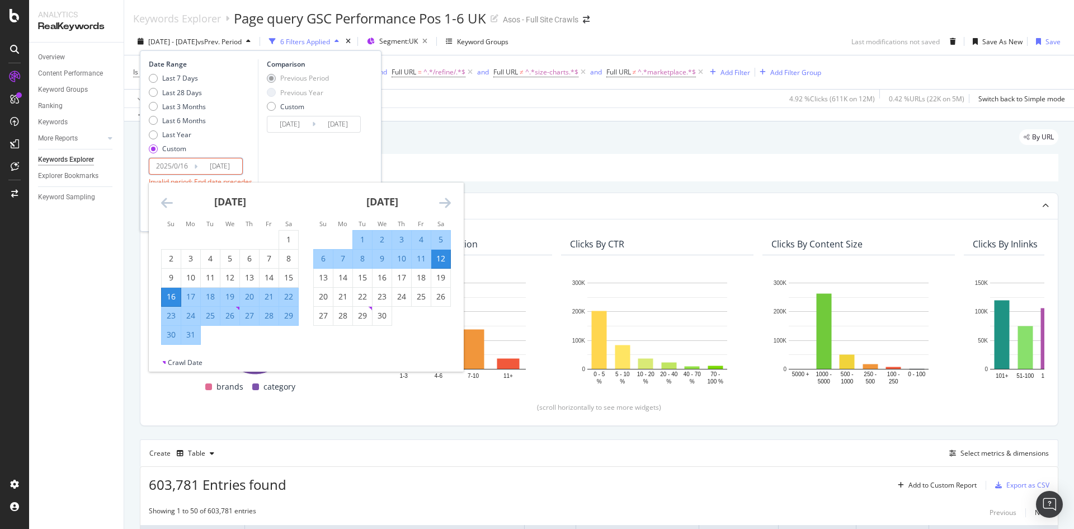
type input "[DATE]"
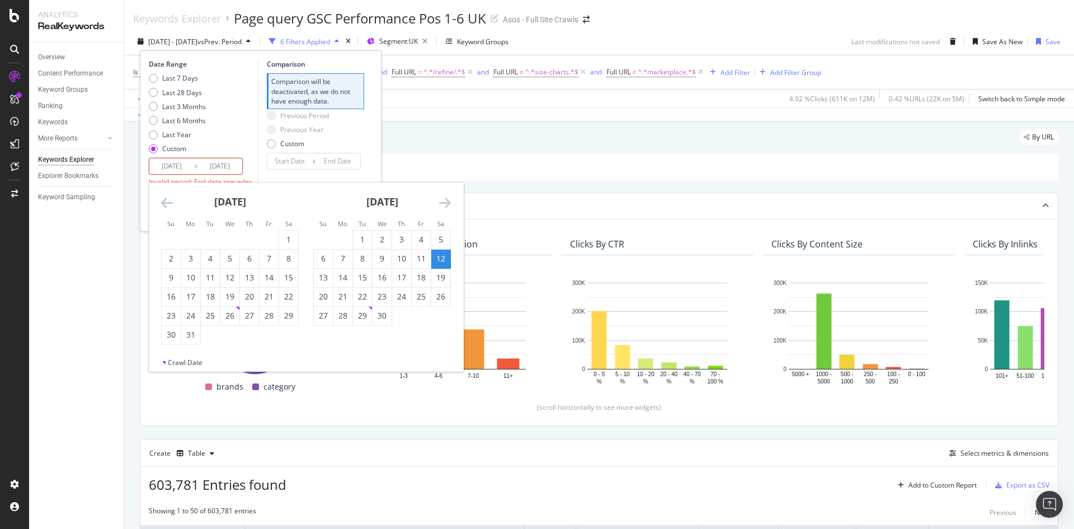
click at [181, 163] on input "2025/08/16" at bounding box center [171, 166] width 45 height 16
click at [191, 168] on input "[DATE]" at bounding box center [171, 166] width 45 height 16
type input "[DATE]"
click at [453, 200] on div "April 2025 1 2 3 4 5 6 7 8 9 10 11 12 13 14 15 16 17 18 19 20 21 22 23 24 25 26…" at bounding box center [382, 253] width 152 height 143
click at [444, 203] on icon "Move forward to switch to the next month." at bounding box center [445, 202] width 12 height 13
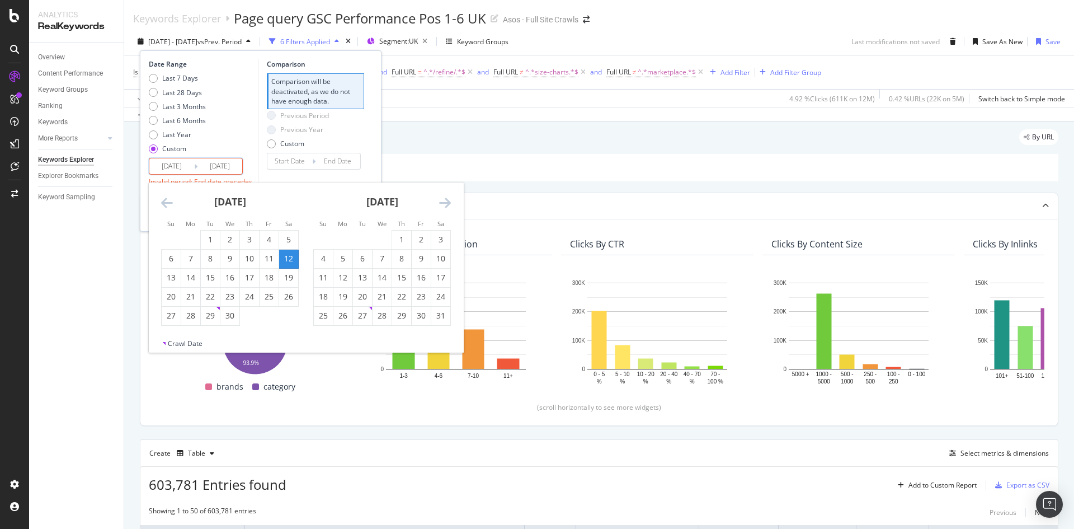
click at [444, 204] on icon "Move forward to switch to the next month." at bounding box center [445, 202] width 12 height 13
click at [445, 205] on icon "Move forward to switch to the next month." at bounding box center [445, 202] width 12 height 13
click at [349, 316] on div "25" at bounding box center [342, 315] width 19 height 11
type input "2025/08/25"
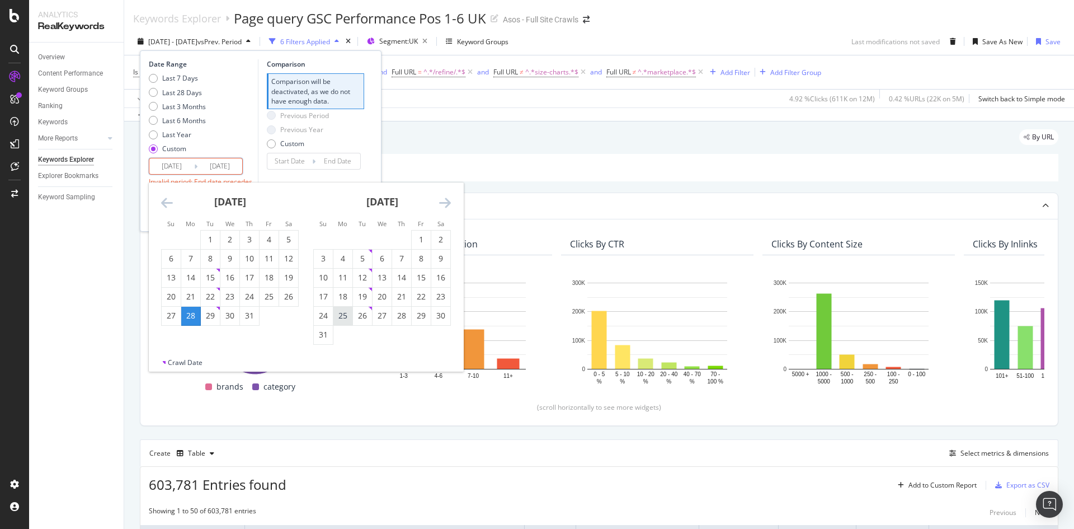
type input "2025/06/29"
type input "[DATE]"
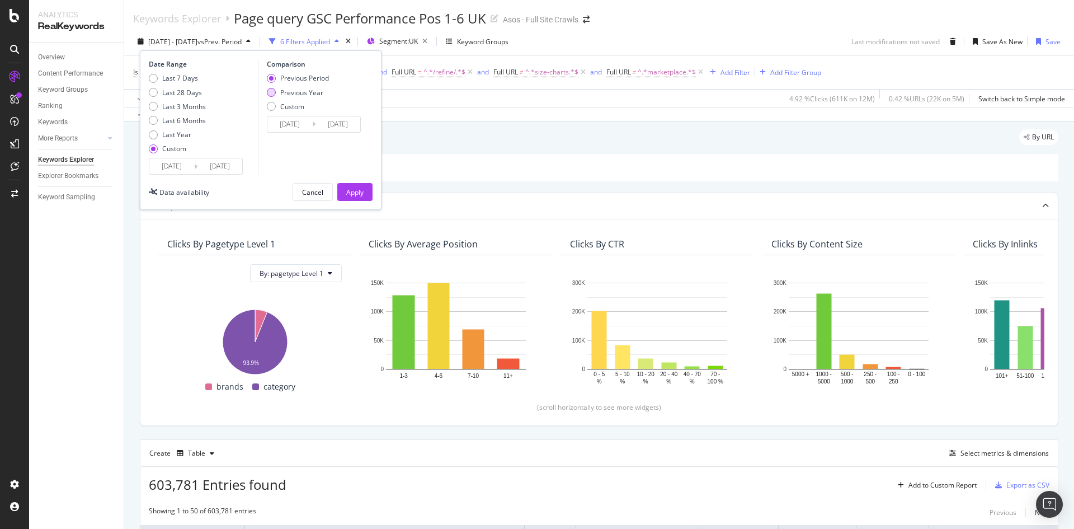
click at [289, 96] on div "Previous Year" at bounding box center [301, 93] width 43 height 10
type input "[DATE]"
type input "2024/08/26"
click at [351, 187] on div "Apply" at bounding box center [354, 192] width 17 height 10
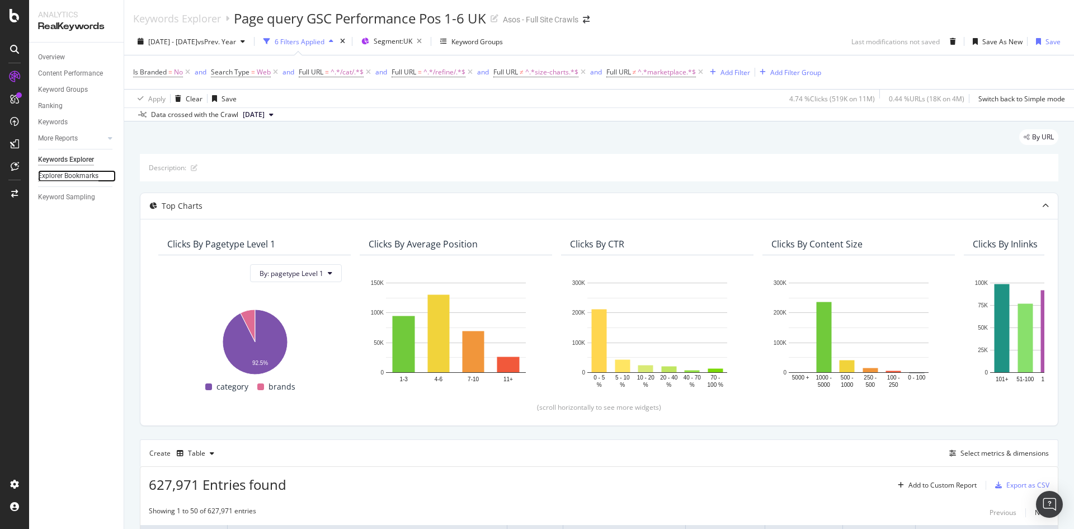
click at [56, 178] on div "Explorer Bookmarks" at bounding box center [68, 176] width 60 height 12
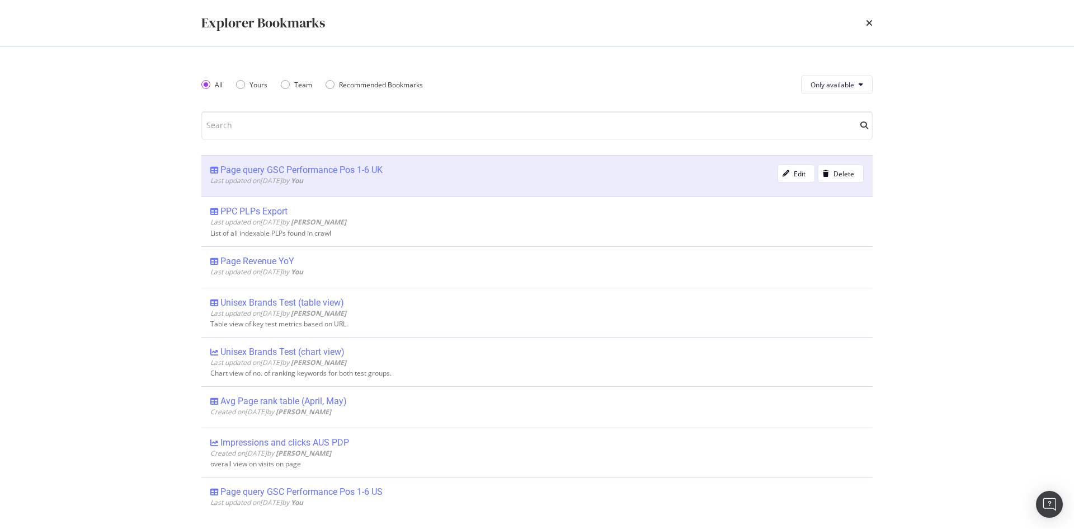
click at [349, 173] on div "Page query GSC Performance Pos 1-6 UK" at bounding box center [301, 169] width 162 height 11
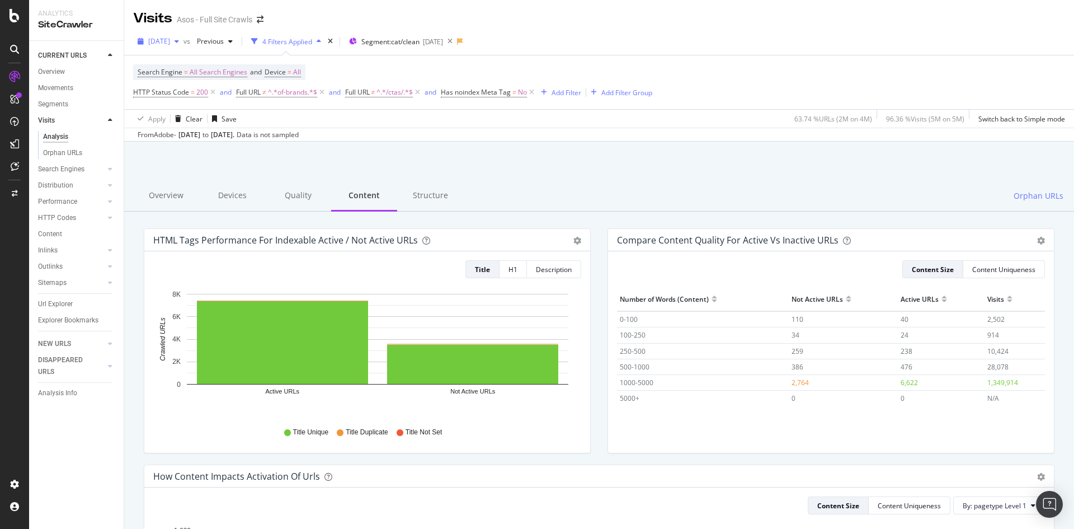
click at [170, 37] on span "2025 Sep. 9th" at bounding box center [159, 41] width 22 height 10
drag, startPoint x: 337, startPoint y: 21, endPoint x: 265, endPoint y: 37, distance: 74.0
click at [336, 21] on div "Visits Asos - Full Site Crawls" at bounding box center [599, 14] width 950 height 28
click at [12, 50] on icon at bounding box center [14, 49] width 9 height 9
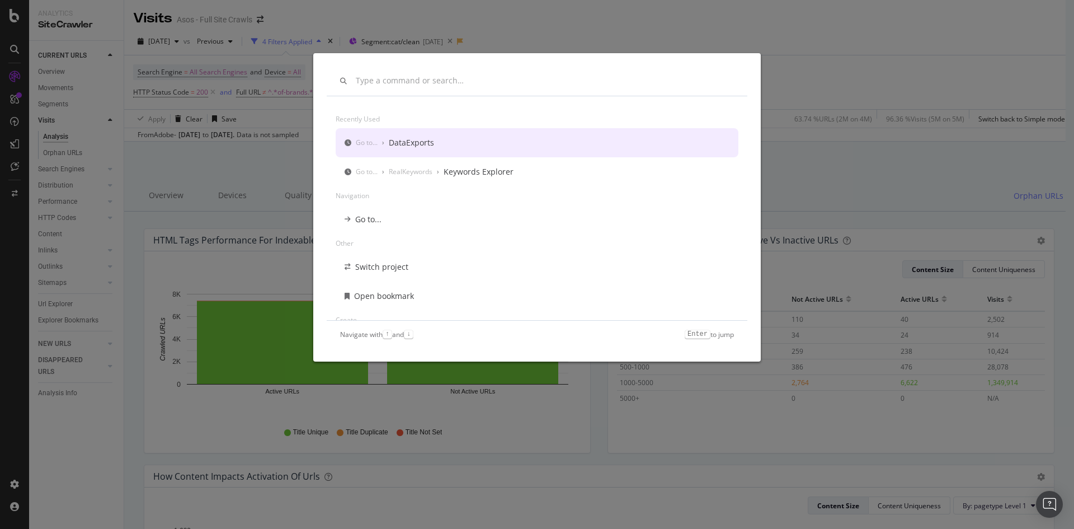
click at [18, 49] on div "Recently used Go to... › DataExports Go to... › RealKeywords › Keywords Explore…" at bounding box center [537, 264] width 1074 height 529
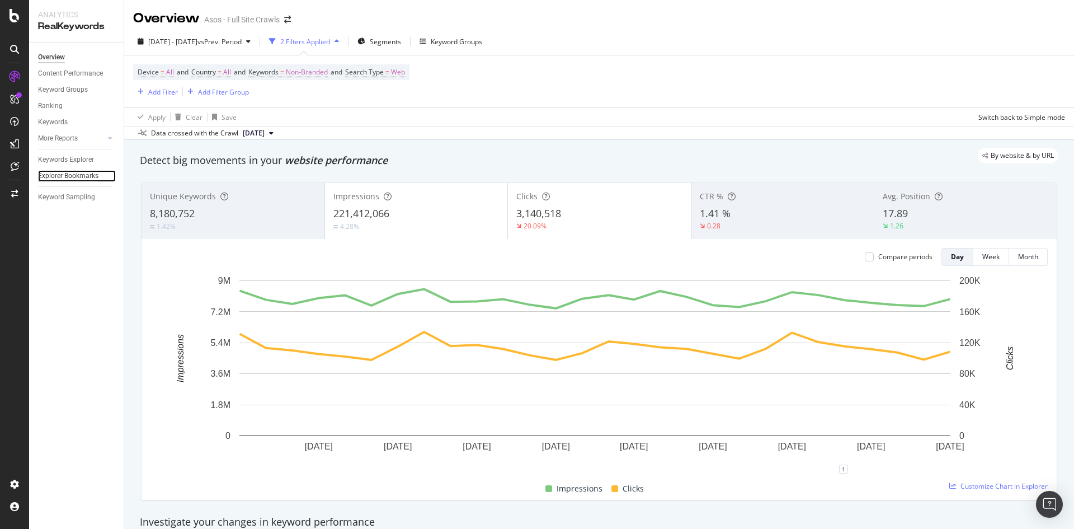
click at [89, 173] on div "Explorer Bookmarks" at bounding box center [68, 176] width 60 height 12
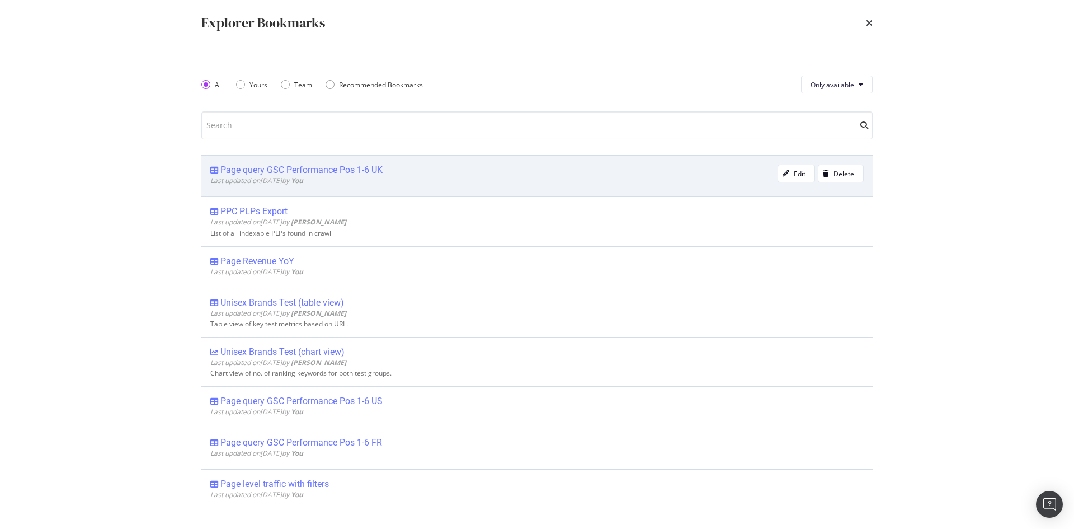
click at [314, 168] on div "Page query GSC Performance Pos 1-6 UK" at bounding box center [301, 169] width 162 height 11
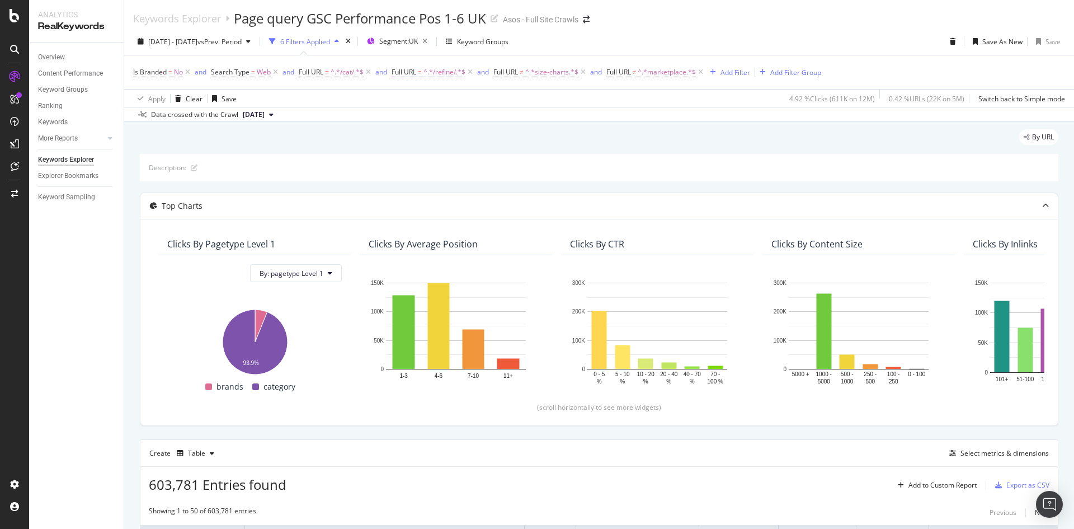
click at [425, 68] on span "^.*/refine/.*$" at bounding box center [444, 72] width 42 height 16
click at [349, 72] on span "^.*/cat/.*$" at bounding box center [347, 72] width 33 height 16
click at [524, 105] on div "Apply Clear Save 4.92 % Clicks ( 611K on 12M ) 0.42 % URLs ( 22K on 5M ) Switch…" at bounding box center [599, 98] width 950 height 18
click at [427, 74] on span "^.*/refine/.*$" at bounding box center [444, 72] width 42 height 16
click at [340, 102] on div "Apply Clear Save 4.92 % Clicks ( 611K on 12M ) 0.42 % URLs ( 22K on 5M ) Switch…" at bounding box center [599, 98] width 950 height 18
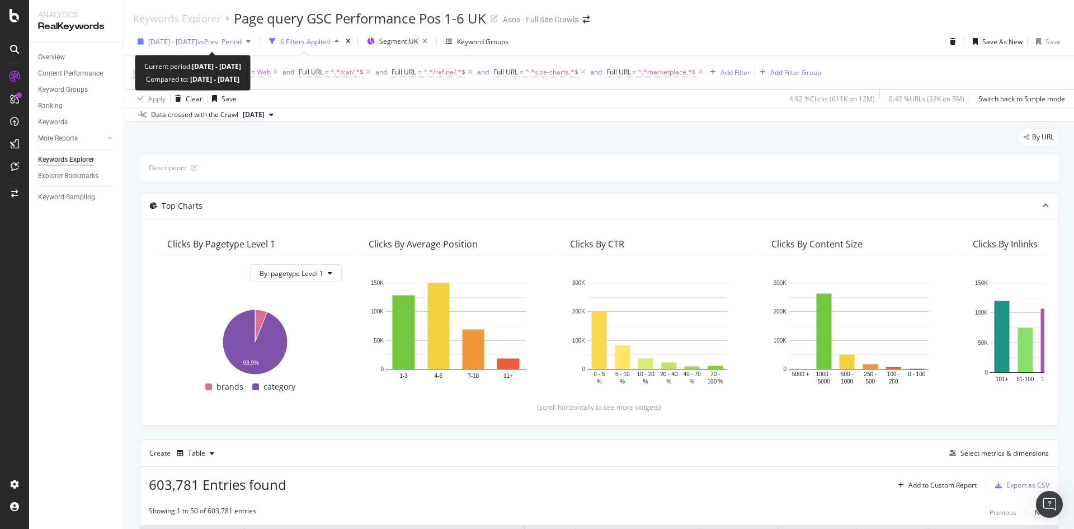
click at [197, 44] on span "[DATE] - [DATE]" at bounding box center [172, 42] width 49 height 10
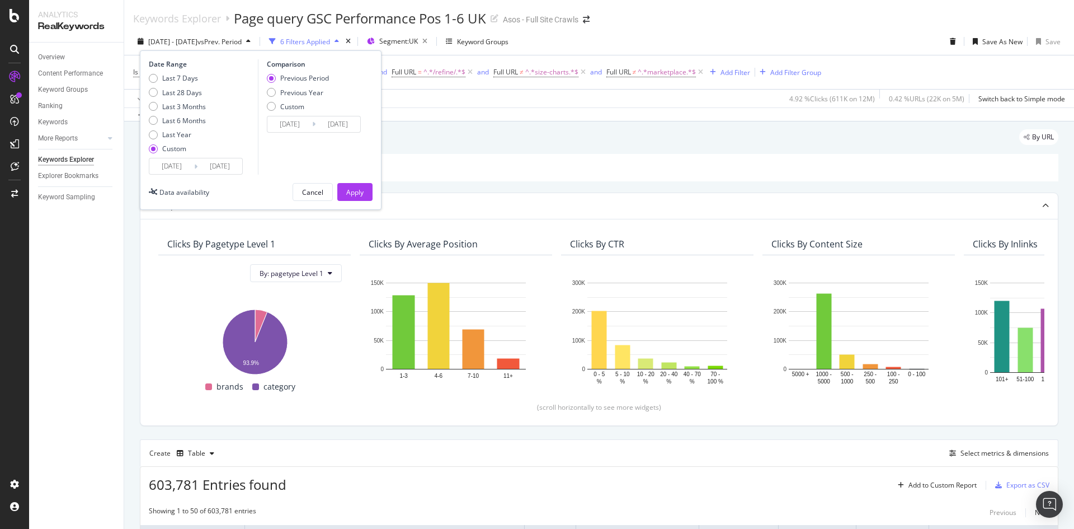
click at [179, 164] on input "[DATE]" at bounding box center [171, 166] width 45 height 16
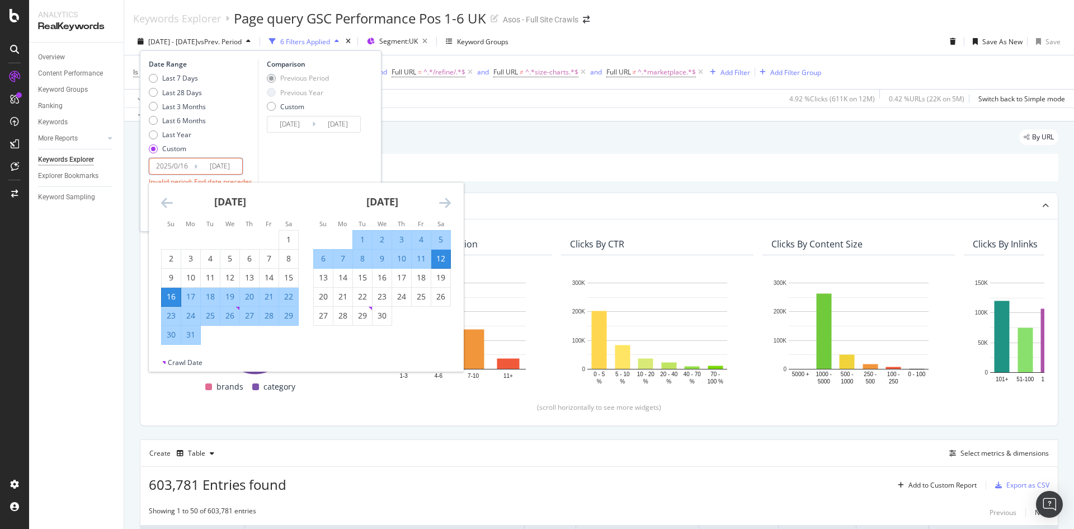
type input "[DATE]"
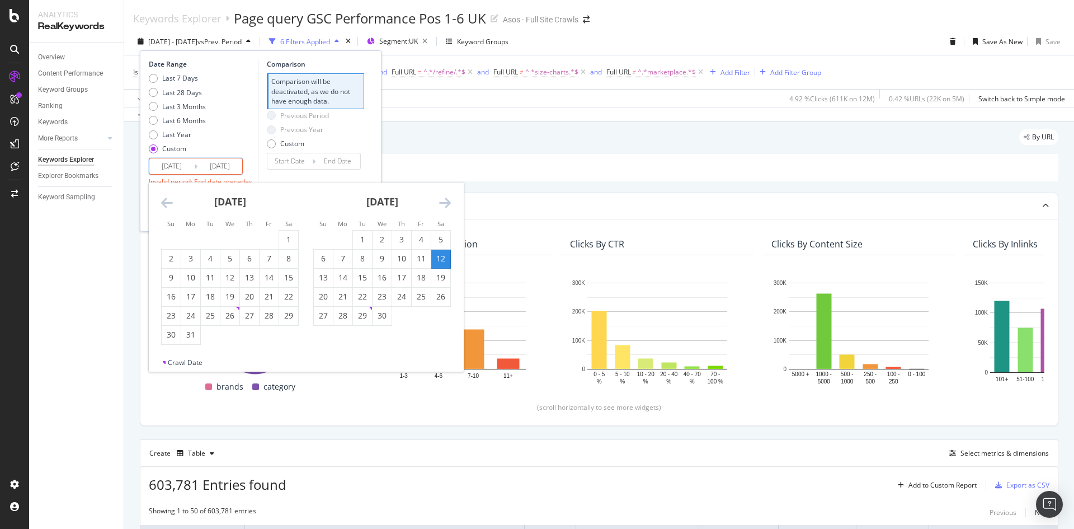
click at [185, 167] on input "[DATE]" at bounding box center [171, 166] width 45 height 16
type input "[DATE]"
click at [447, 204] on icon "Move forward to switch to the next month." at bounding box center [445, 202] width 12 height 13
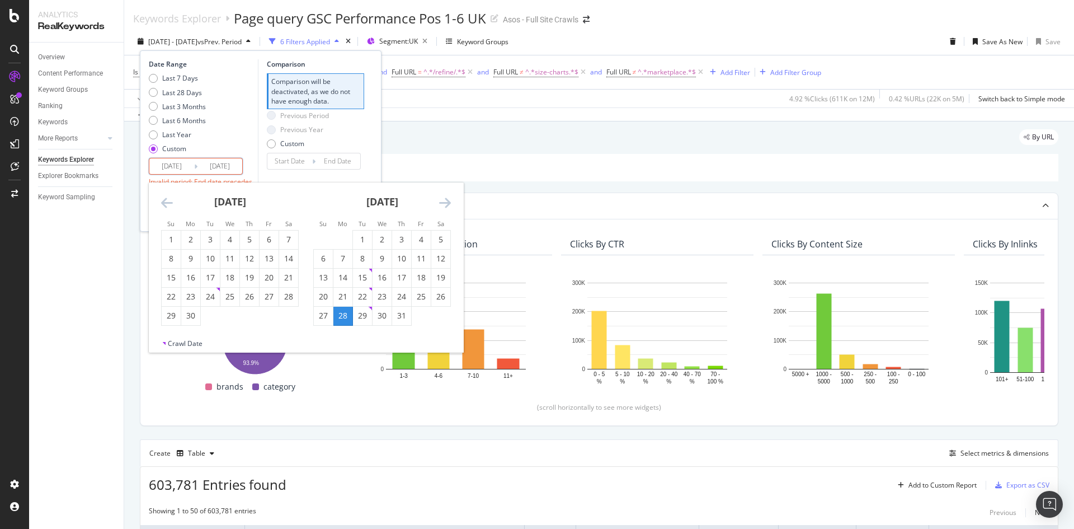
click at [447, 204] on icon "Move forward to switch to the next month." at bounding box center [445, 202] width 12 height 13
click at [345, 319] on div "25" at bounding box center [342, 315] width 19 height 11
type input "[DATE]"
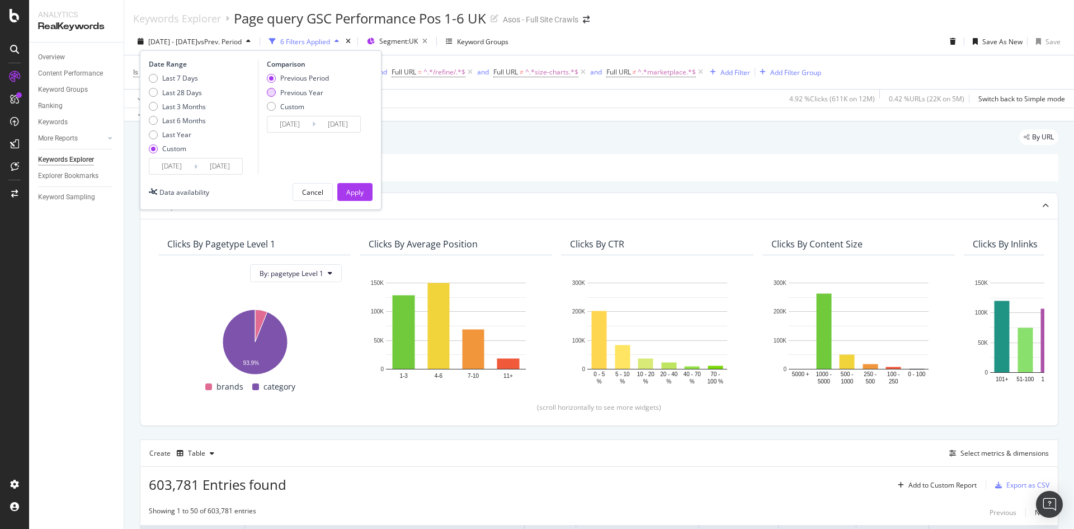
click at [305, 93] on div "Previous Year" at bounding box center [301, 93] width 43 height 10
type input "[DATE]"
click at [361, 194] on div "Apply" at bounding box center [354, 192] width 17 height 10
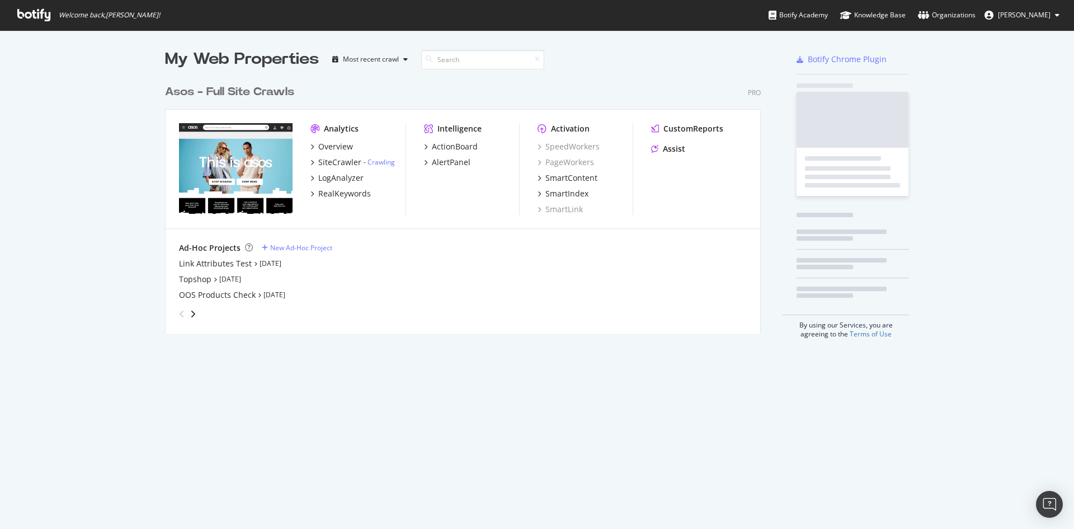
scroll to position [255, 596]
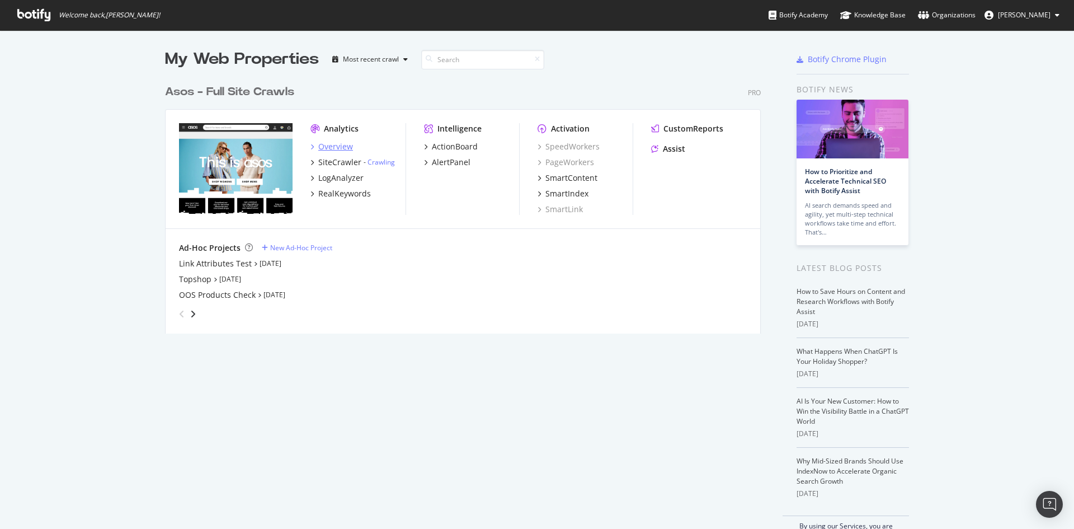
click at [335, 147] on div "Overview" at bounding box center [335, 146] width 35 height 11
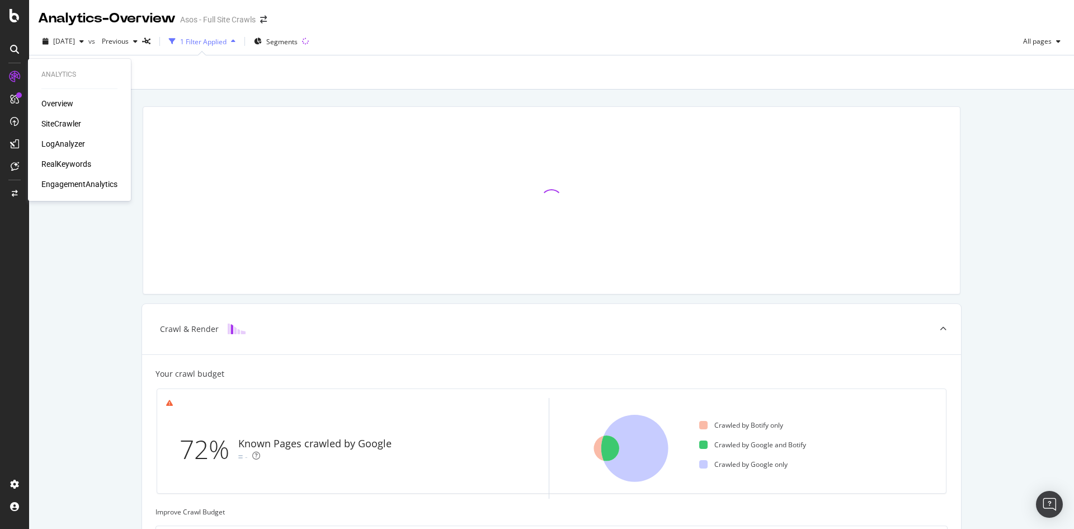
click at [73, 159] on div "RealKeywords" at bounding box center [66, 163] width 50 height 11
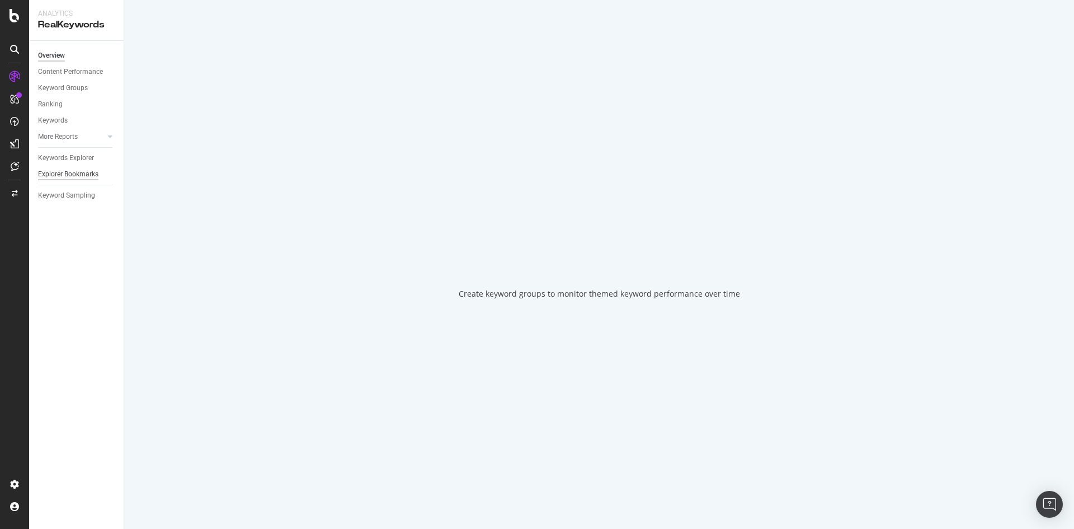
click at [80, 175] on div "Explorer Bookmarks" at bounding box center [68, 174] width 60 height 12
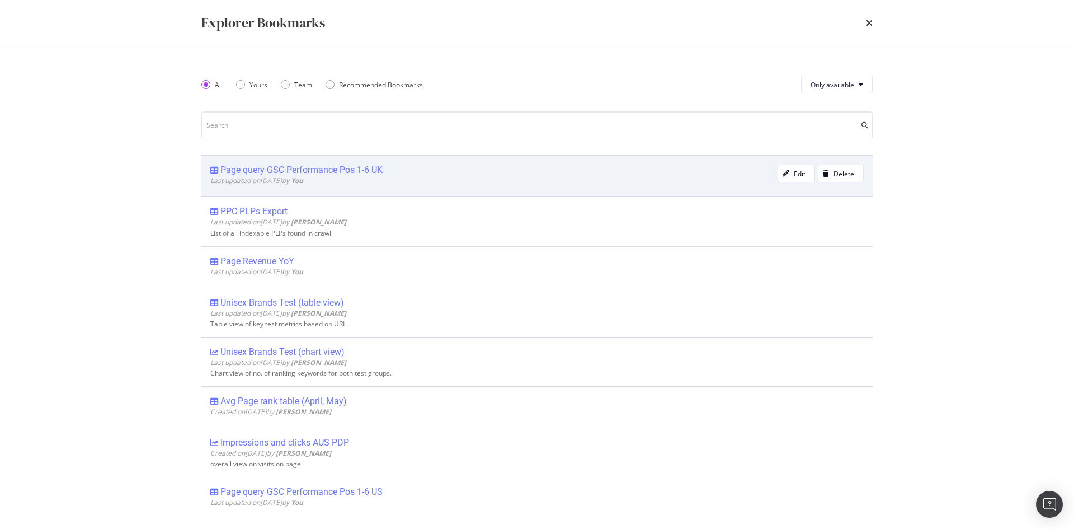
click at [371, 171] on div "Page query GSC Performance Pos 1-6 UK" at bounding box center [301, 169] width 162 height 11
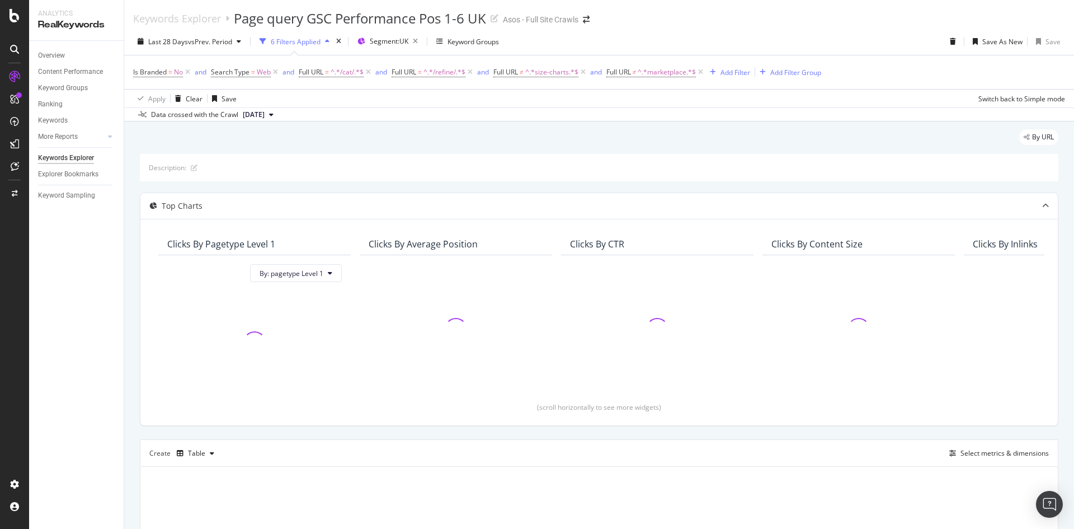
click at [293, 37] on div "6 Filters Applied" at bounding box center [296, 42] width 50 height 10
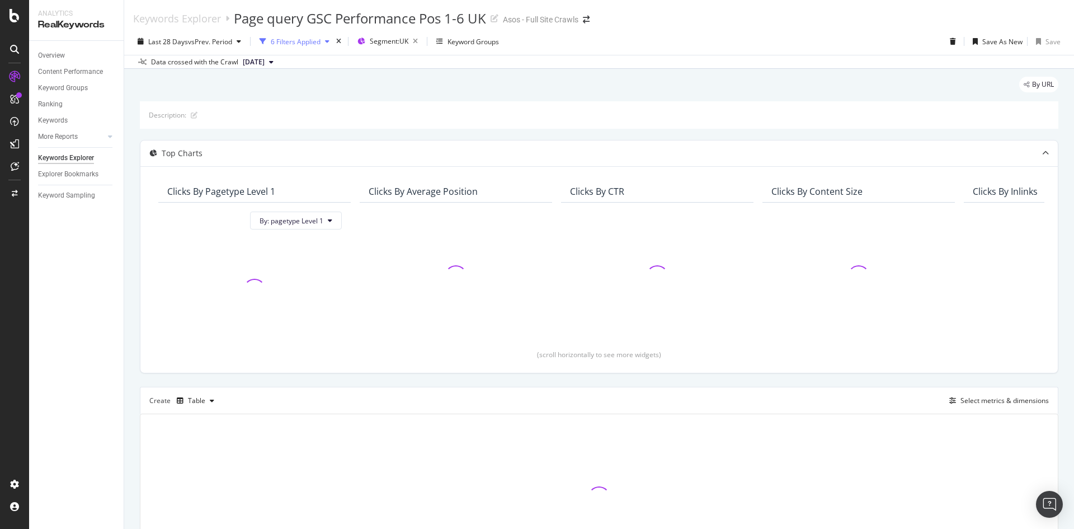
click at [293, 37] on div "6 Filters Applied" at bounding box center [296, 42] width 50 height 10
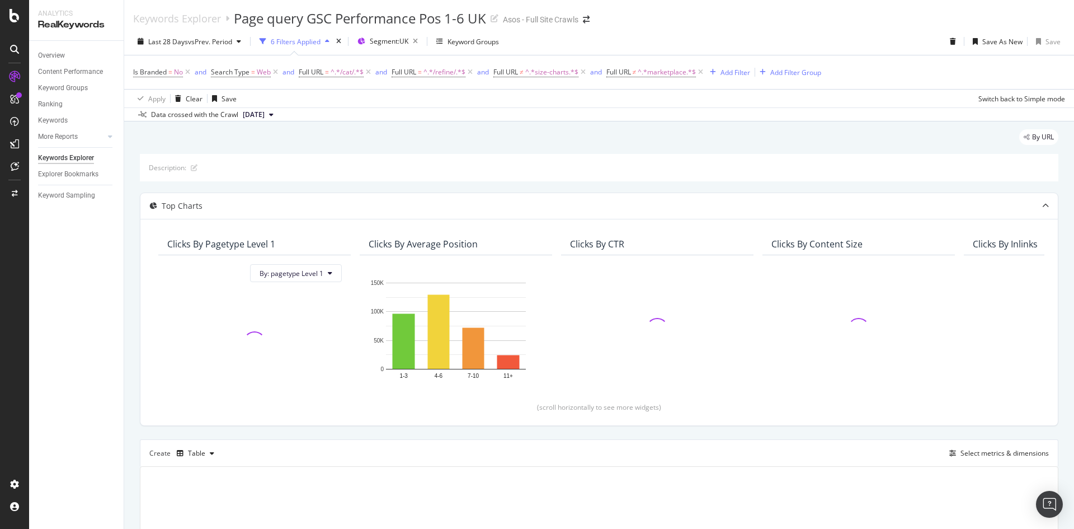
click at [303, 40] on div "6 Filters Applied" at bounding box center [296, 42] width 50 height 10
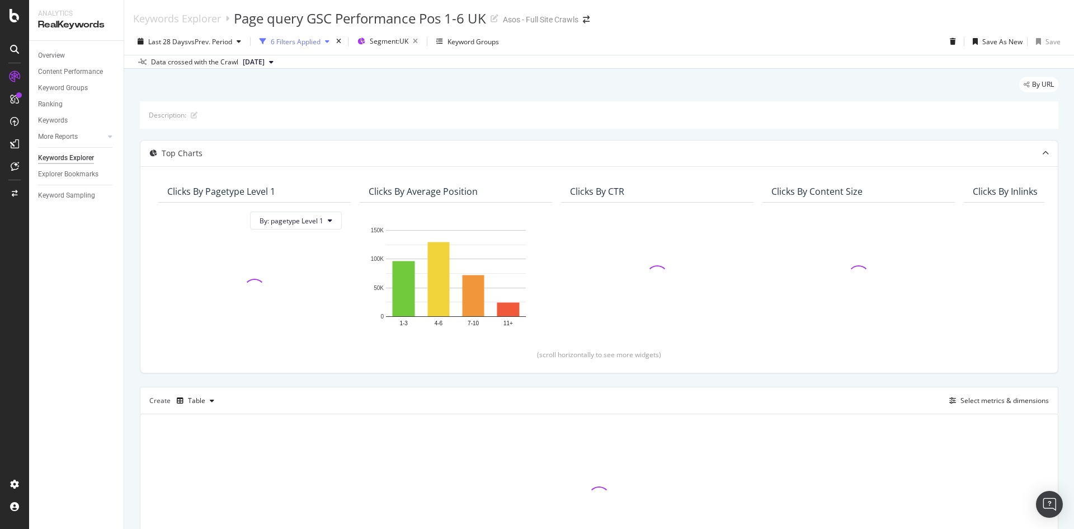
click at [303, 41] on div "6 Filters Applied" at bounding box center [296, 42] width 50 height 10
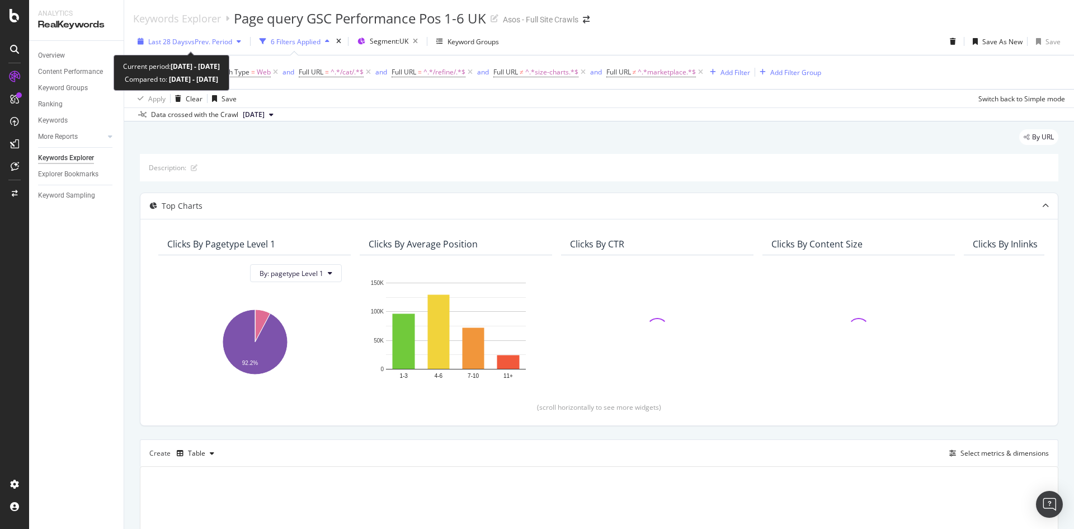
click at [196, 37] on span "vs Prev. Period" at bounding box center [210, 42] width 44 height 10
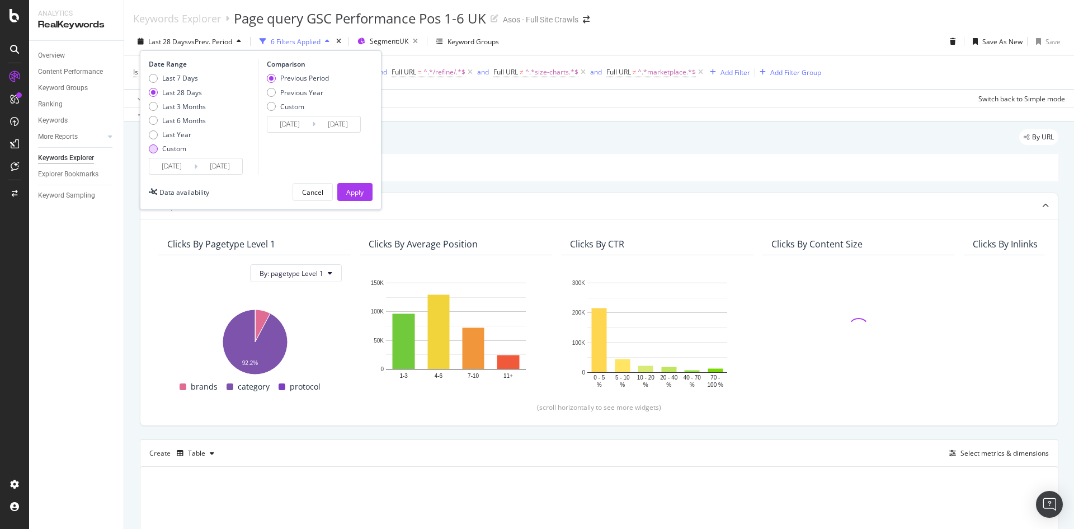
click at [159, 147] on div "Custom" at bounding box center [177, 149] width 57 height 10
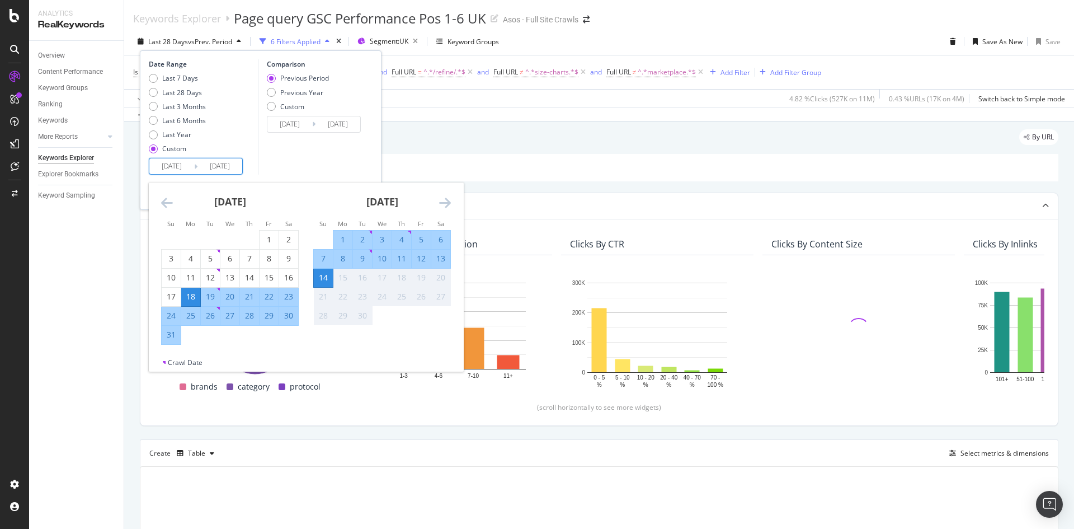
click at [178, 165] on input "[DATE]" at bounding box center [171, 166] width 45 height 16
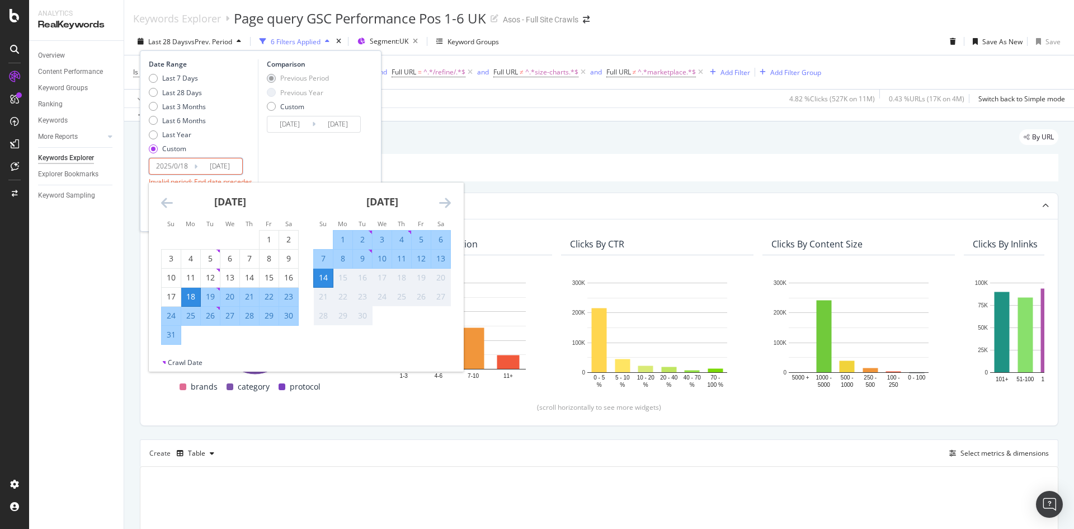
type input "[DATE]"
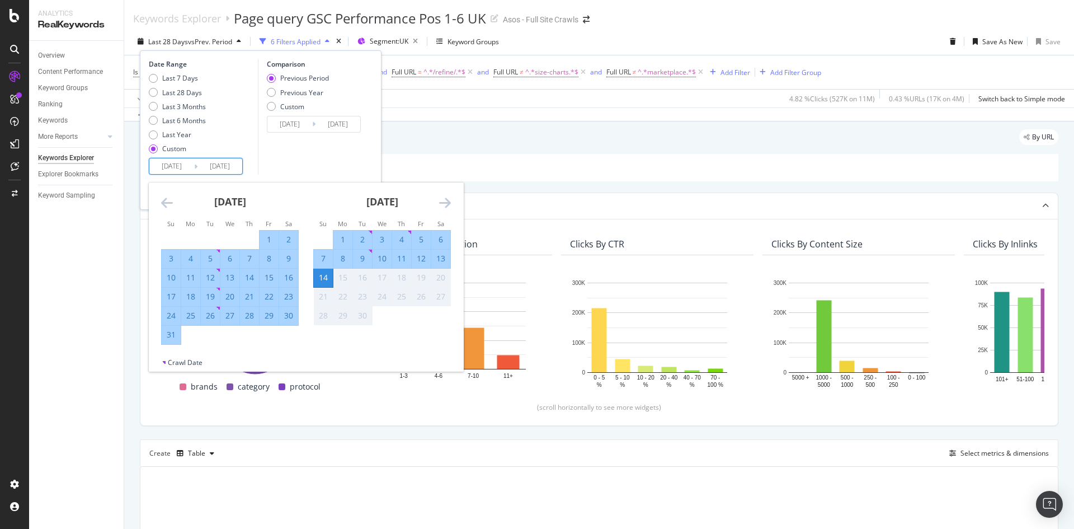
click at [190, 167] on input "[DATE]" at bounding box center [171, 166] width 45 height 16
type input "[DATE]"
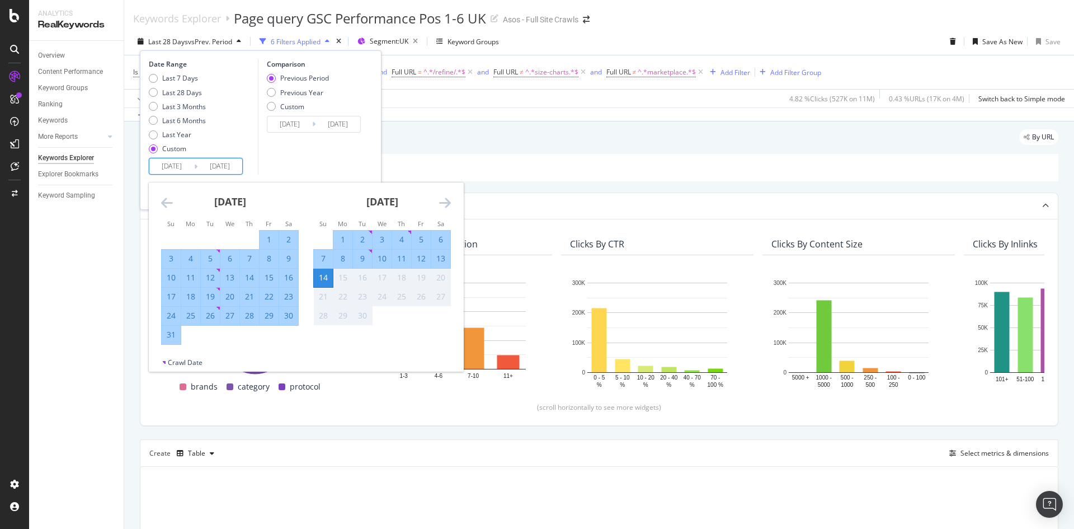
click at [214, 164] on input "[DATE]" at bounding box center [219, 166] width 45 height 16
click at [166, 203] on icon "Move backward to switch to the previous month." at bounding box center [167, 202] width 12 height 13
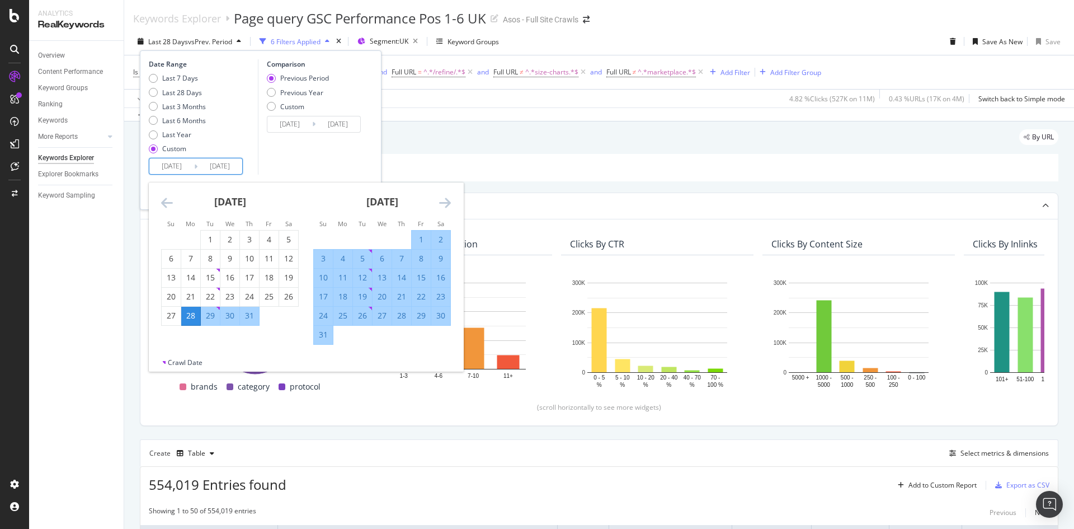
click at [441, 200] on icon "Move forward to switch to the next month." at bounding box center [445, 202] width 12 height 13
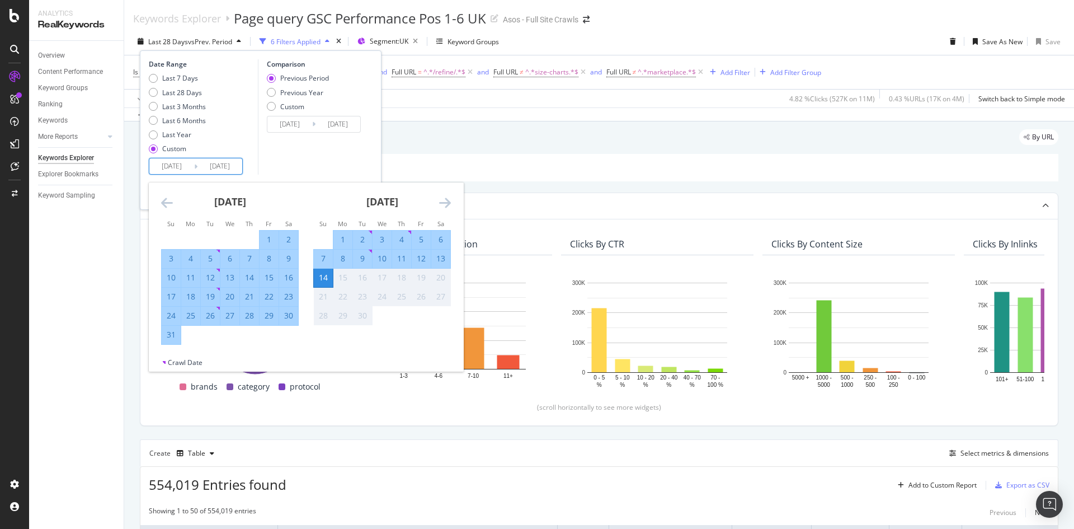
click at [340, 261] on div "8" at bounding box center [342, 258] width 19 height 11
type input "[DATE]"
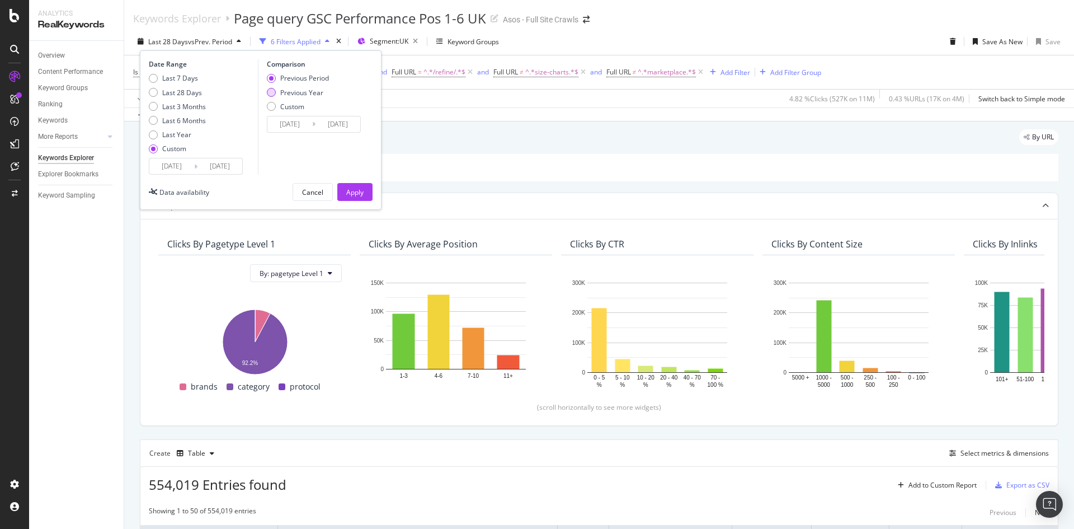
click at [277, 93] on div "Previous Year" at bounding box center [298, 93] width 62 height 10
type input "[DATE]"
click at [223, 164] on input "[DATE]" at bounding box center [219, 166] width 45 height 16
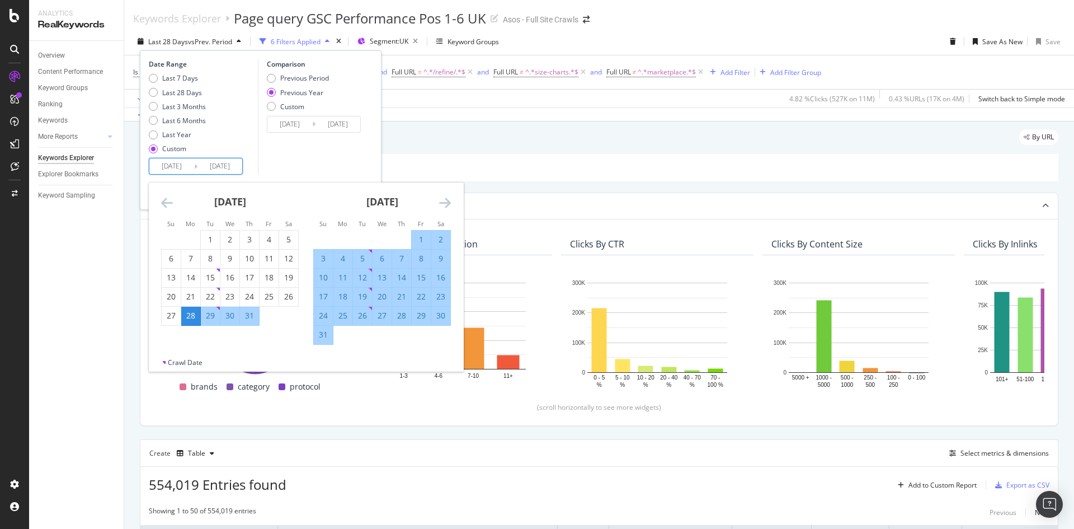
click at [453, 199] on div "[DATE] 1 2 3 4 5 6 7 8 9 10 11 12 13 14 15 16 17 18 19 20 21 22 23 24 25 26 27 …" at bounding box center [382, 263] width 152 height 162
click at [452, 203] on div "[DATE] 1 2 3 4 5 6 7 8 9 10 11 12 13 14 15 16 17 18 19 20 21 22 23 24 25 26 27 …" at bounding box center [382, 263] width 152 height 162
click at [447, 203] on icon "Move forward to switch to the next month." at bounding box center [445, 202] width 12 height 13
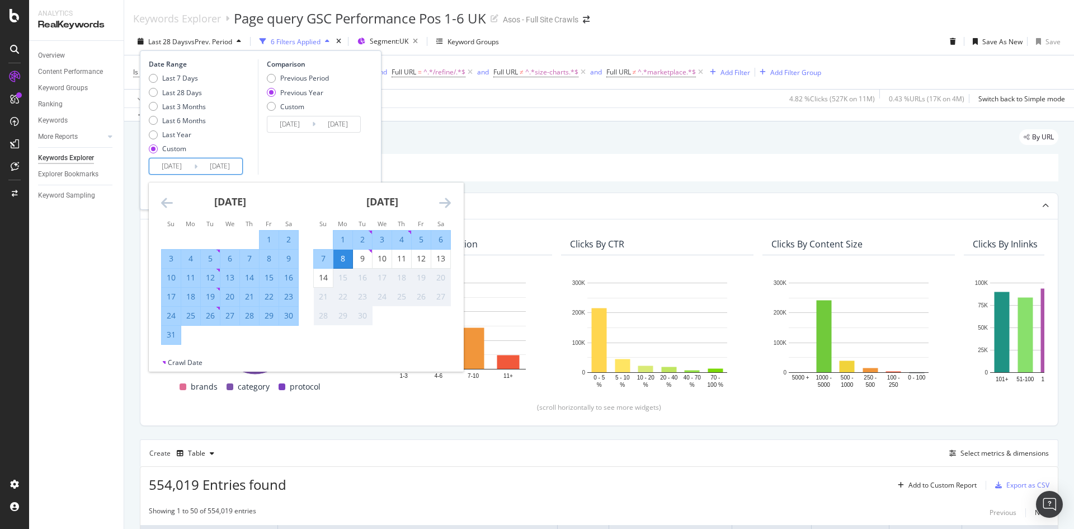
click at [447, 203] on icon "Move forward to switch to the next month." at bounding box center [445, 202] width 12 height 13
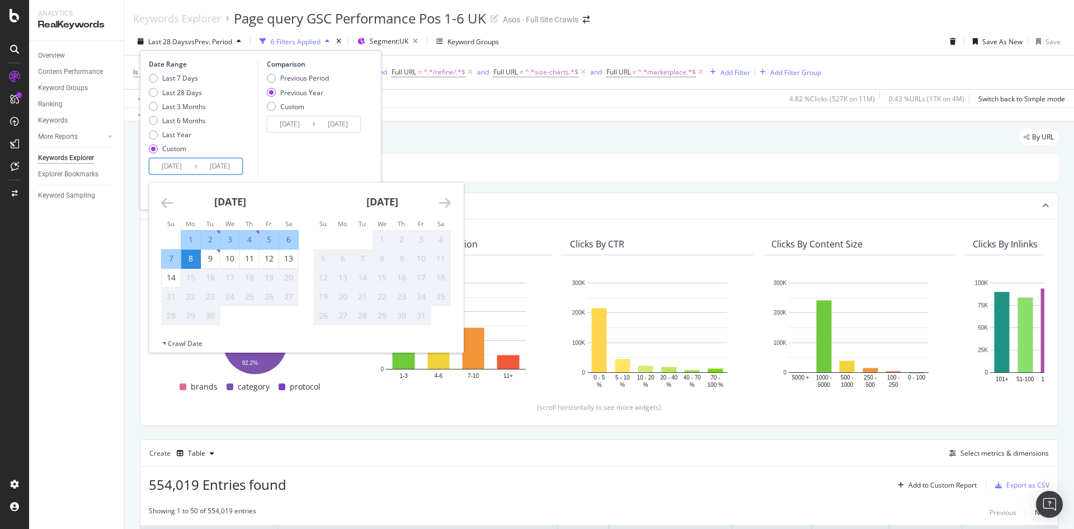
click at [296, 158] on div "Comparison Previous Period Previous Year Custom [DATE] Navigate forward to inte…" at bounding box center [311, 116] width 106 height 115
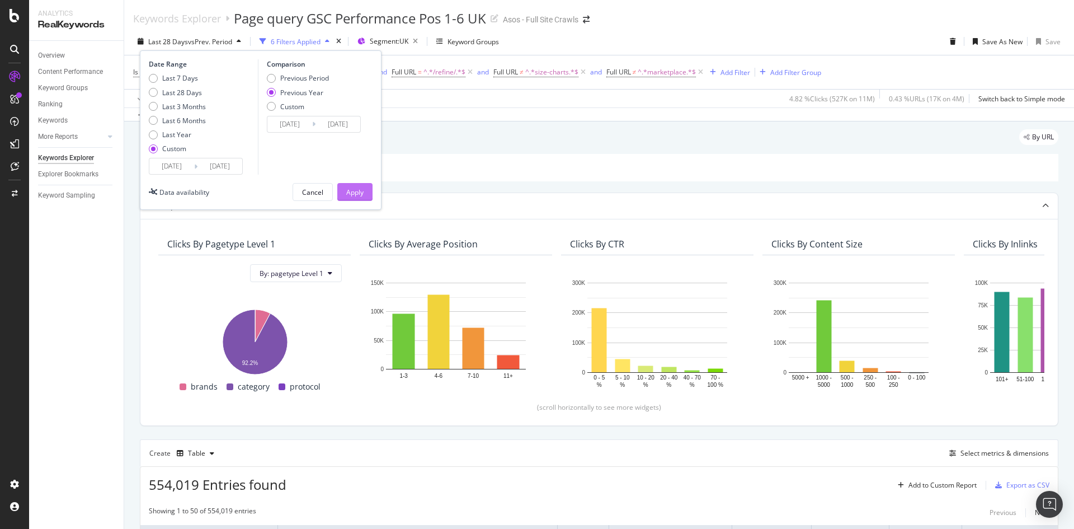
click at [353, 194] on div "Apply" at bounding box center [354, 192] width 17 height 10
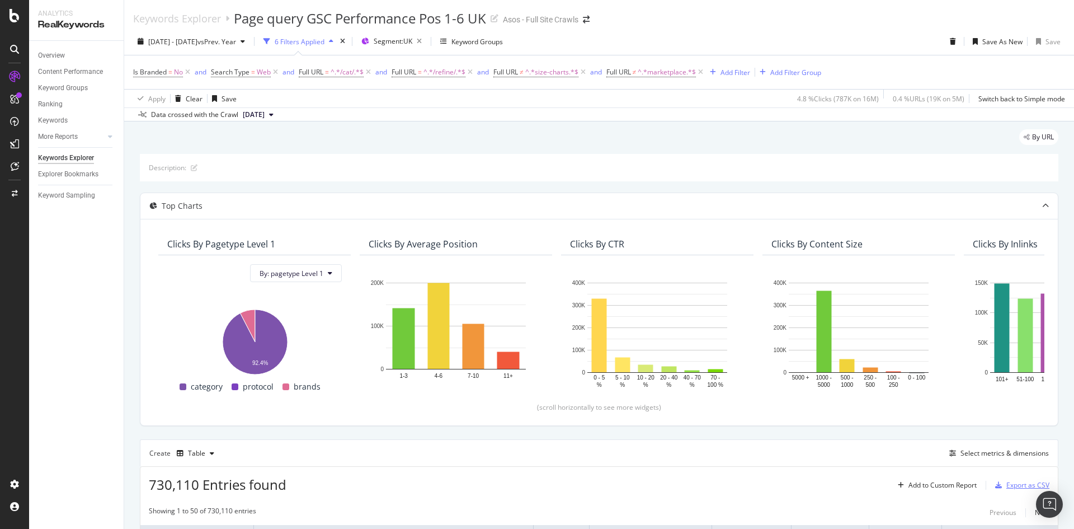
click at [1015, 491] on div "Export as CSV" at bounding box center [1020, 485] width 59 height 17
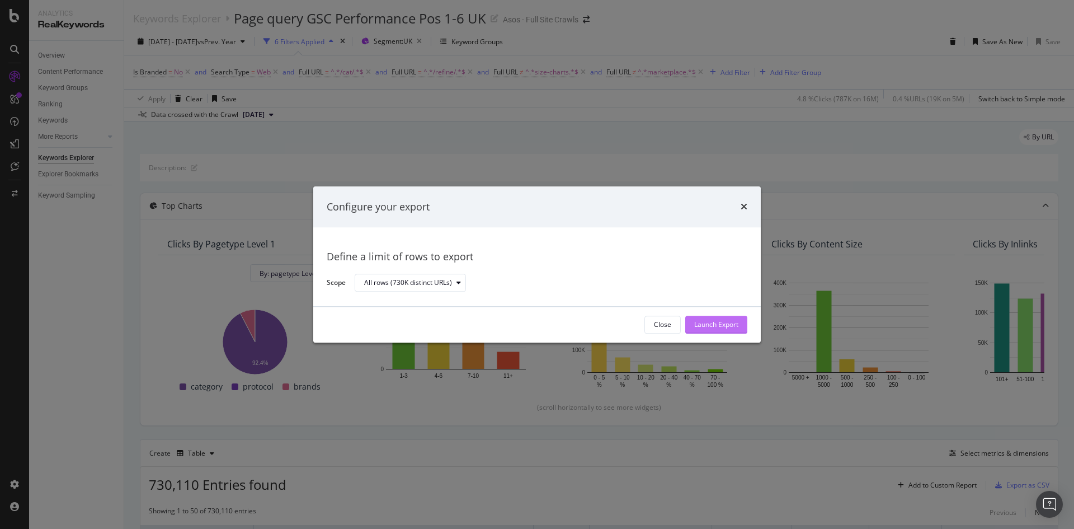
click at [707, 327] on div "Launch Export" at bounding box center [716, 325] width 44 height 10
